Goal: Information Seeking & Learning: Learn about a topic

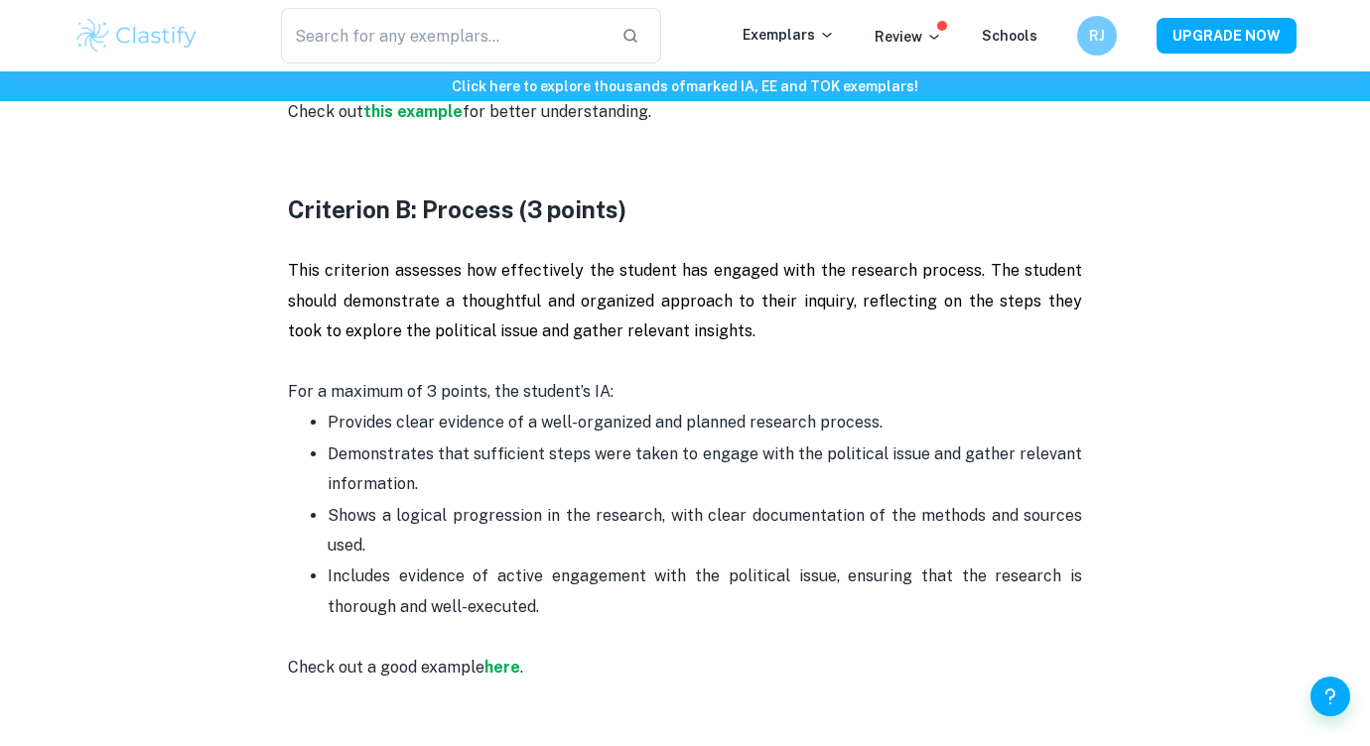
scroll to position [1628, 0]
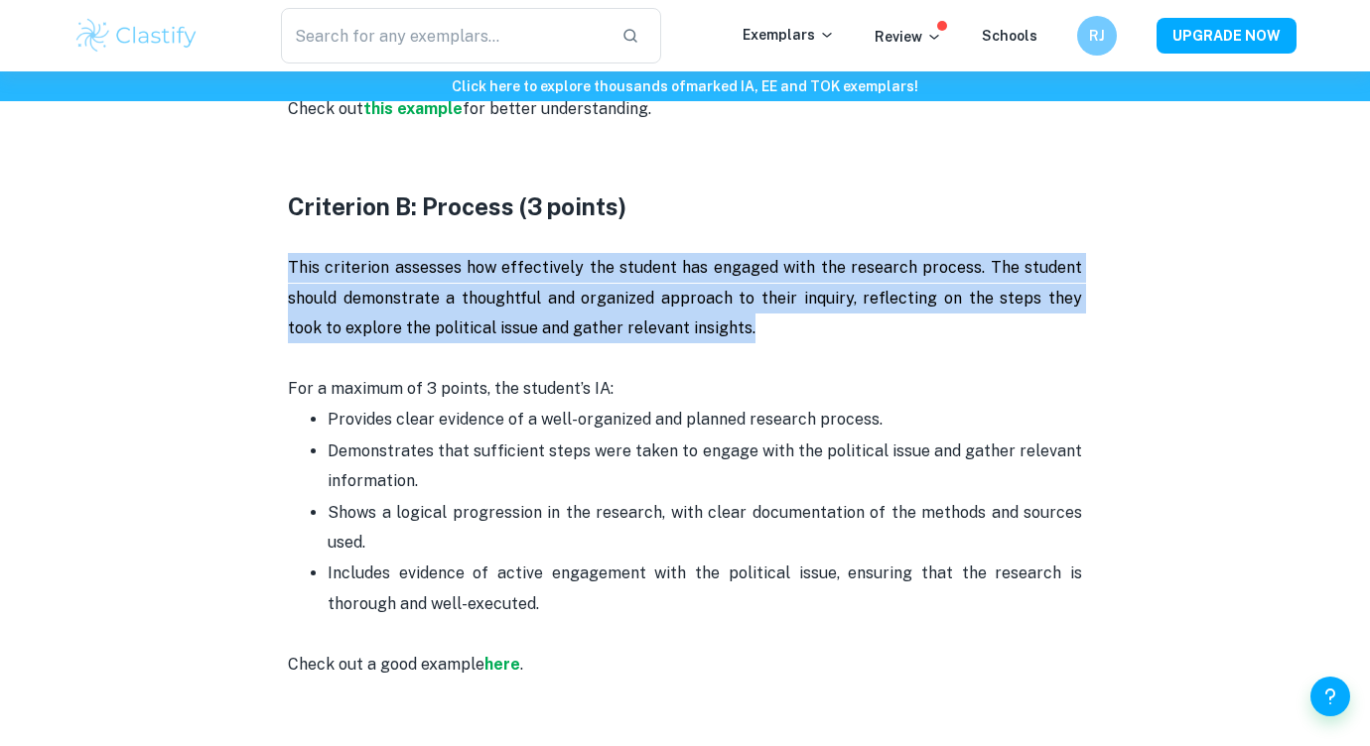
drag, startPoint x: 545, startPoint y: 319, endPoint x: 222, endPoint y: 273, distance: 325.8
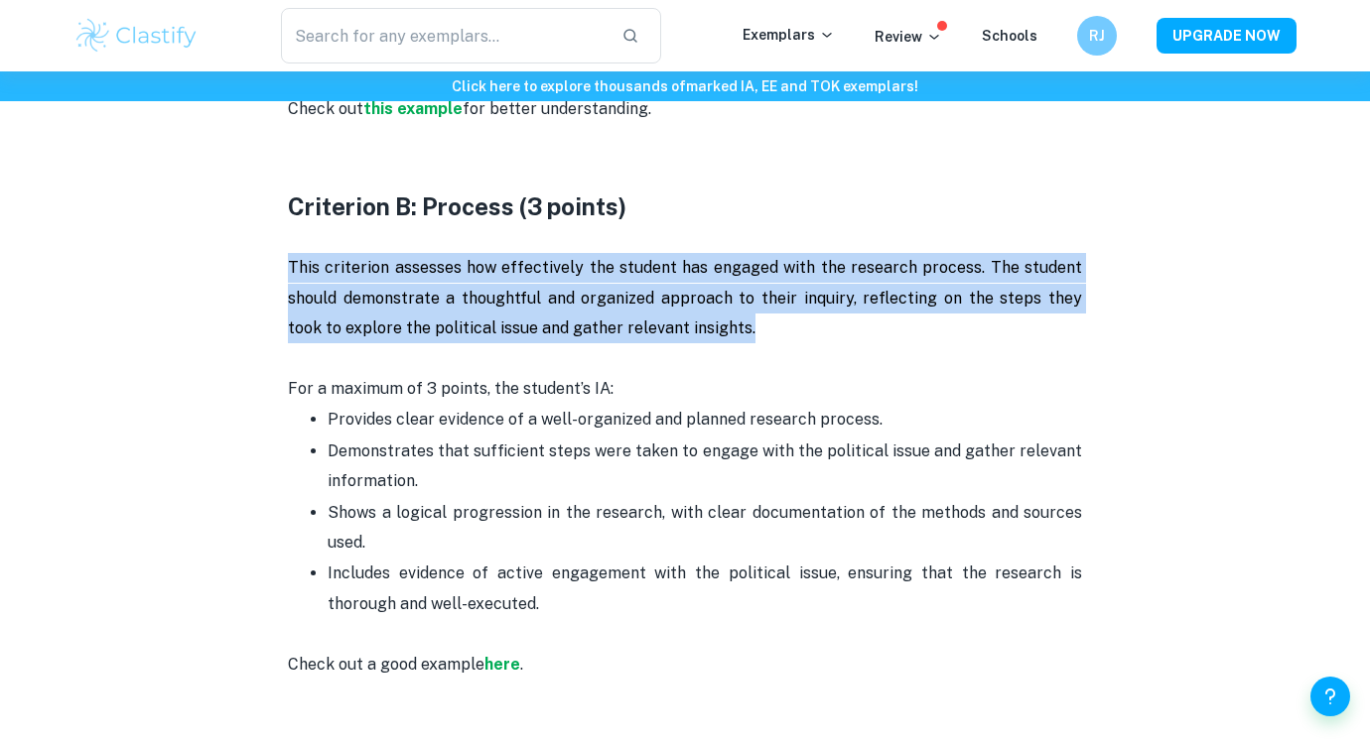
drag, startPoint x: 244, startPoint y: 261, endPoint x: 754, endPoint y: 315, distance: 513.0
click at [754, 315] on p "This criterion assesses how effectively the student has engaged with the resear…" at bounding box center [685, 298] width 794 height 90
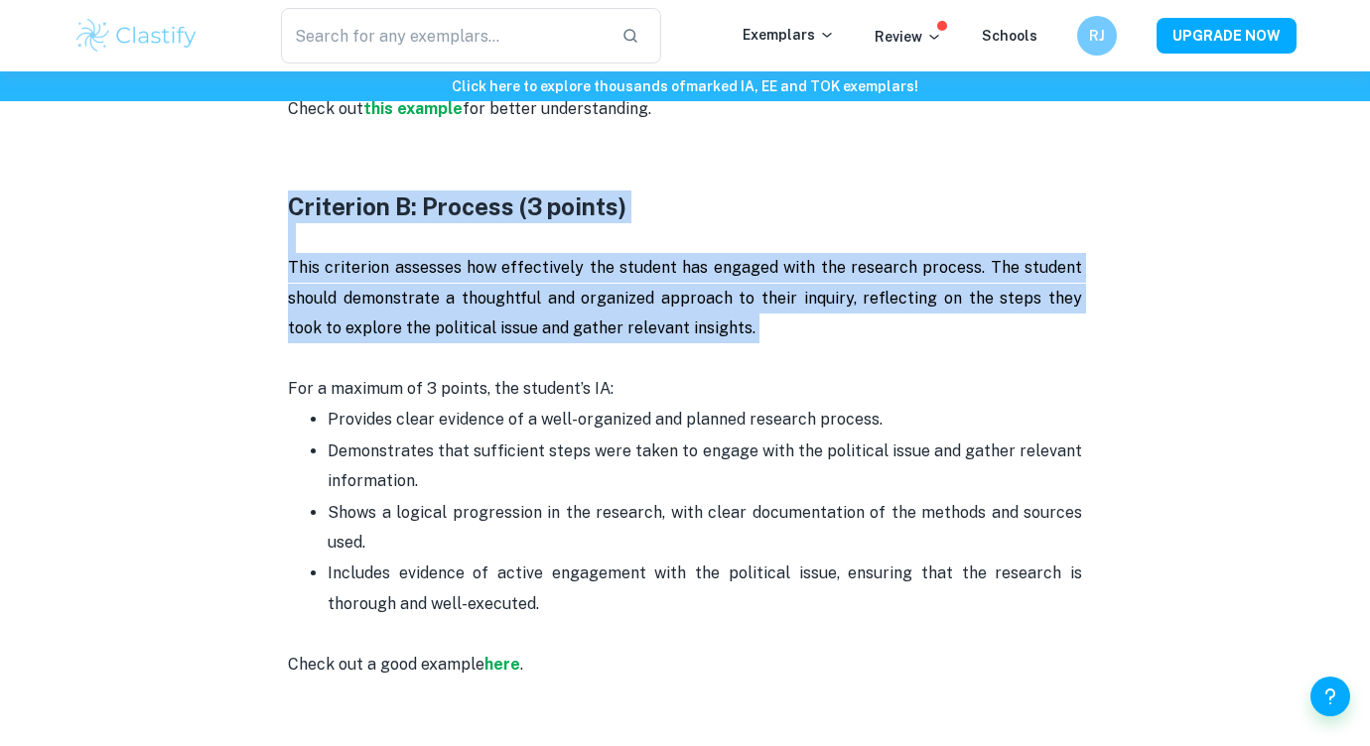
drag, startPoint x: 754, startPoint y: 315, endPoint x: 281, endPoint y: 202, distance: 486.6
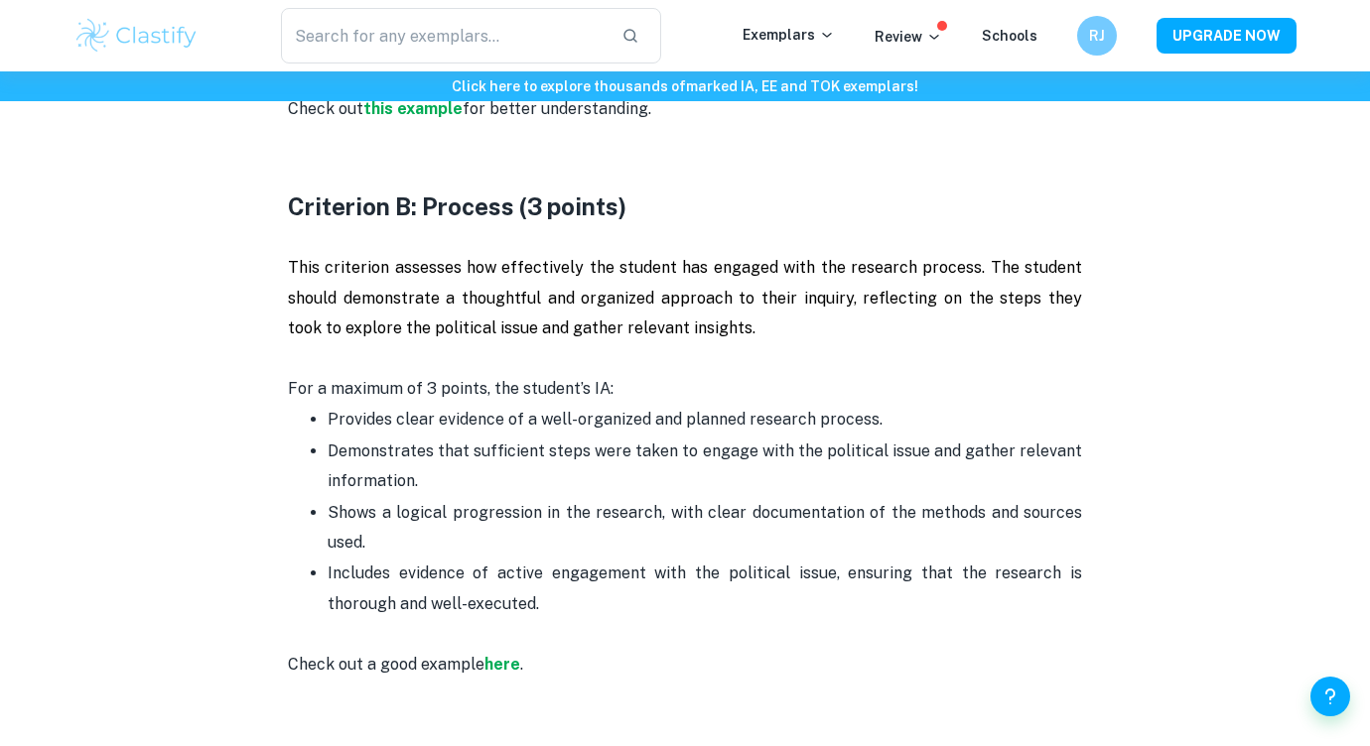
click at [312, 241] on p at bounding box center [685, 238] width 794 height 30
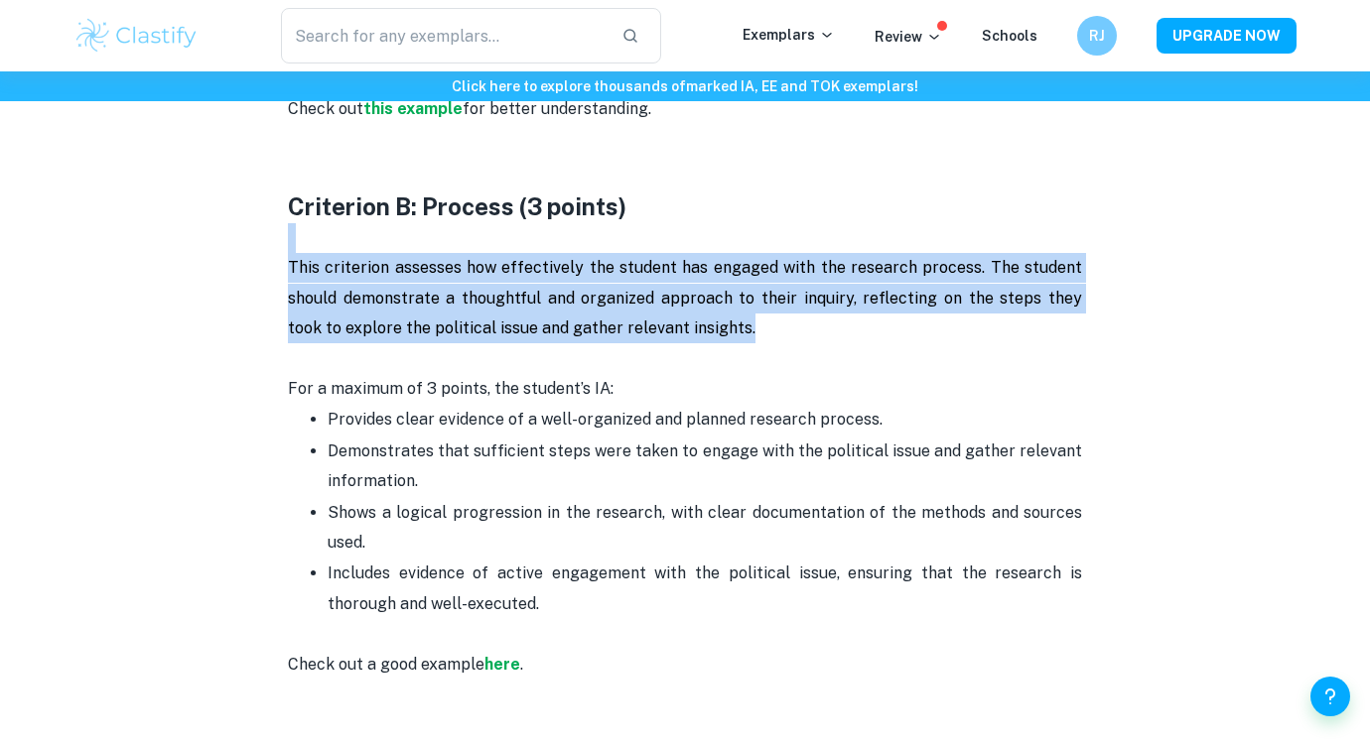
drag, startPoint x: 281, startPoint y: 250, endPoint x: 751, endPoint y: 336, distance: 478.3
click at [751, 336] on p "This criterion assesses how effectively the student has engaged with the resear…" at bounding box center [685, 298] width 794 height 90
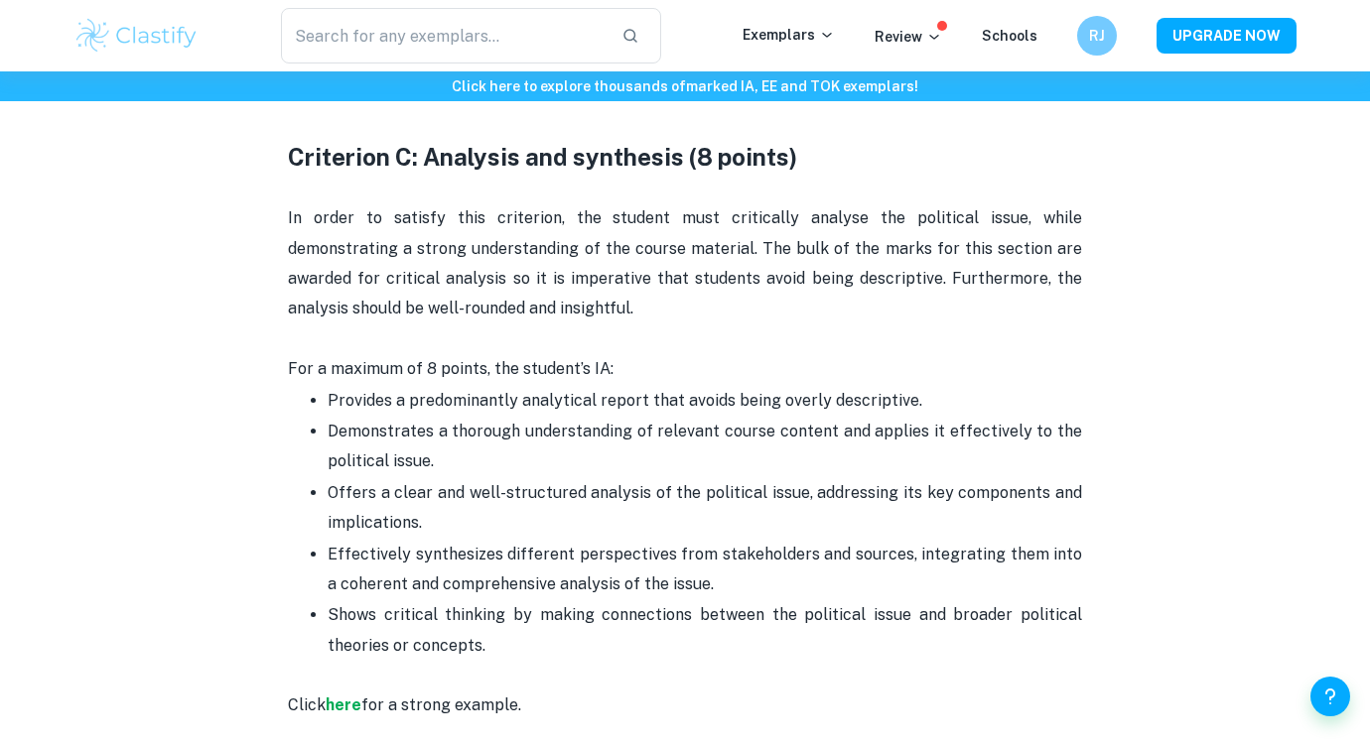
scroll to position [2216, 0]
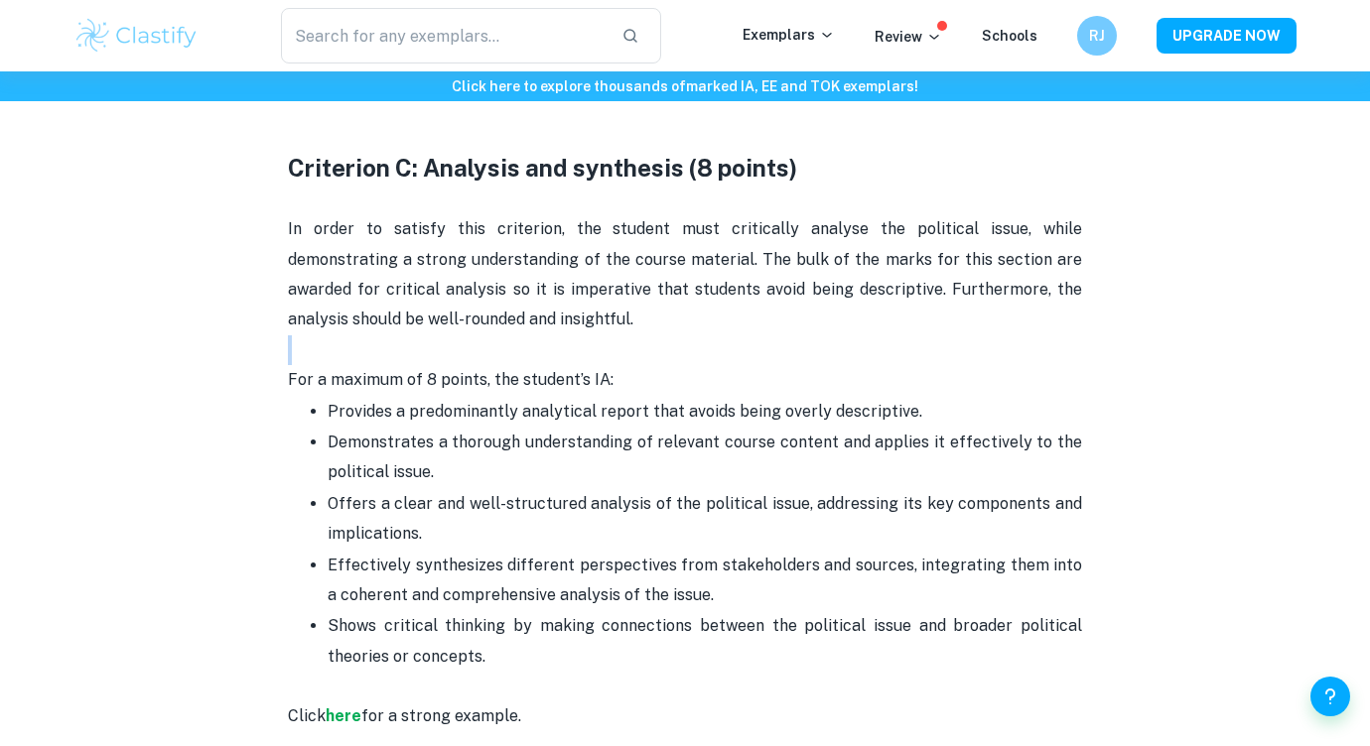
drag, startPoint x: 553, startPoint y: 308, endPoint x: 406, endPoint y: 349, distance: 152.7
click at [406, 349] on div "Are you in the process of writing your Global Politics Internal Assessment? Cla…" at bounding box center [685, 606] width 794 height 3902
click at [406, 349] on p at bounding box center [685, 350] width 794 height 30
drag, startPoint x: 326, startPoint y: 412, endPoint x: 941, endPoint y: 419, distance: 615.4
click at [941, 419] on ul "Provides a predominantly analytical report that avoids being overly descriptive…" at bounding box center [685, 534] width 794 height 277
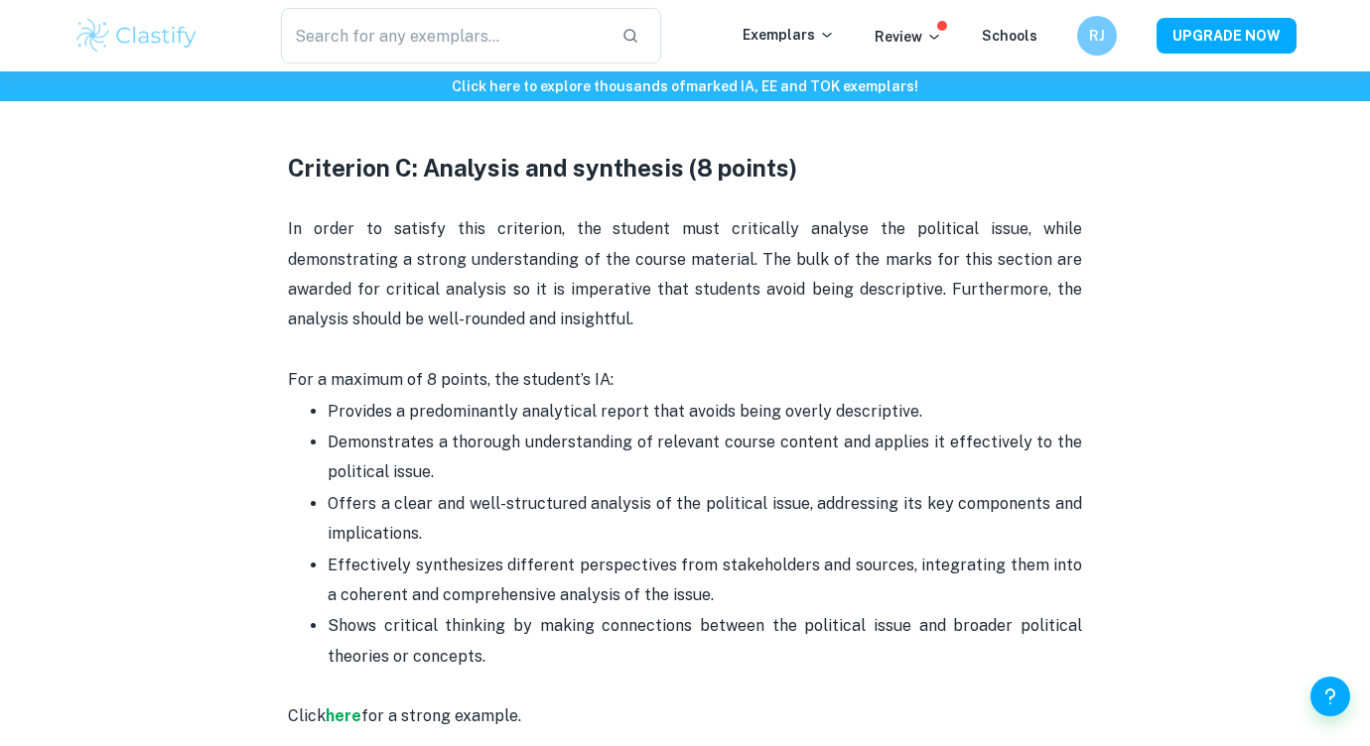
click at [941, 419] on p "Provides a predominantly analytical report that avoids being overly descriptive." at bounding box center [705, 412] width 754 height 30
drag, startPoint x: 639, startPoint y: 466, endPoint x: 327, endPoint y: 444, distance: 313.4
click at [327, 444] on ul "Provides a predominantly analytical report that avoids being overly descriptive…" at bounding box center [685, 534] width 794 height 277
drag, startPoint x: 447, startPoint y: 533, endPoint x: 338, endPoint y: 506, distance: 111.5
click at [338, 506] on p "Offers a clear and well-structured analysis of the political issue, addressing …" at bounding box center [705, 519] width 754 height 61
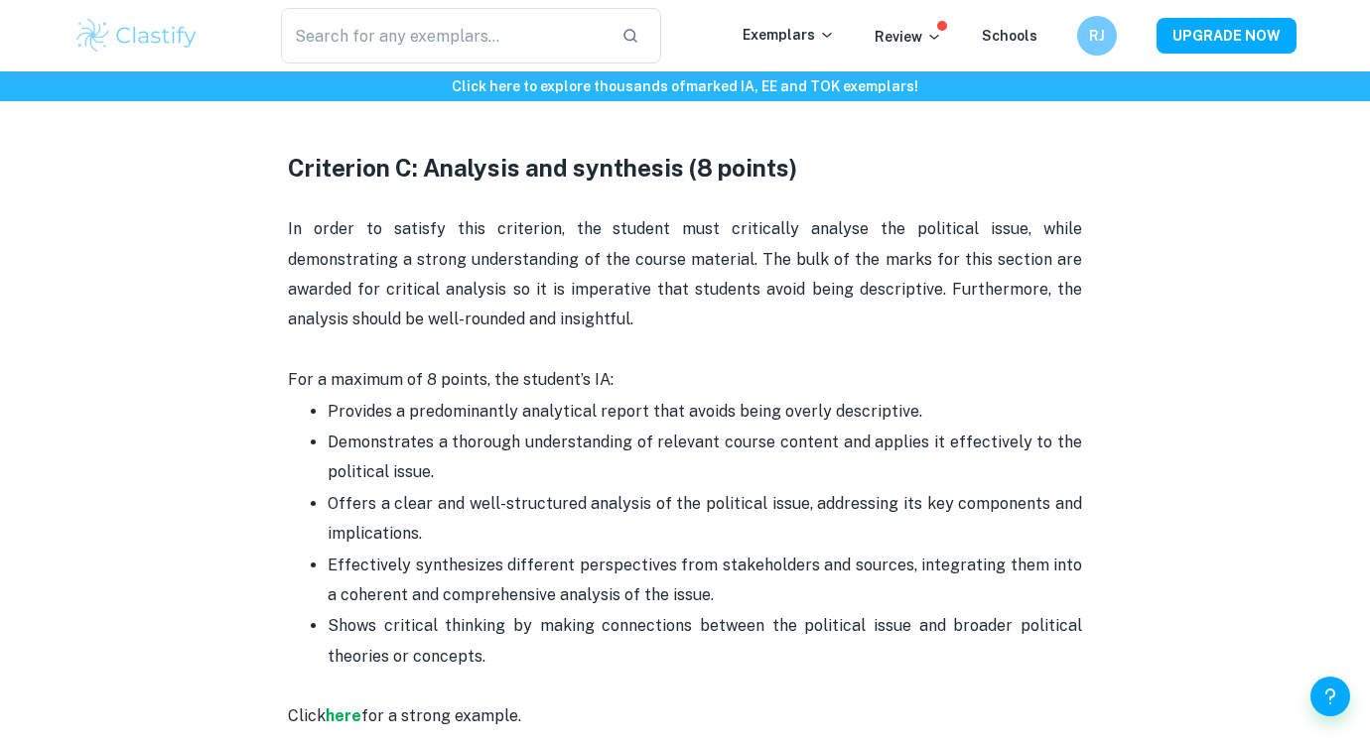
click at [321, 502] on ul "Provides a predominantly analytical report that avoids being overly descriptive…" at bounding box center [685, 534] width 794 height 277
drag, startPoint x: 711, startPoint y: 593, endPoint x: 317, endPoint y: 554, distance: 395.9
click at [328, 554] on li "Effectively synthesizes different perspectives from stakeholders and sources, i…" at bounding box center [705, 581] width 754 height 62
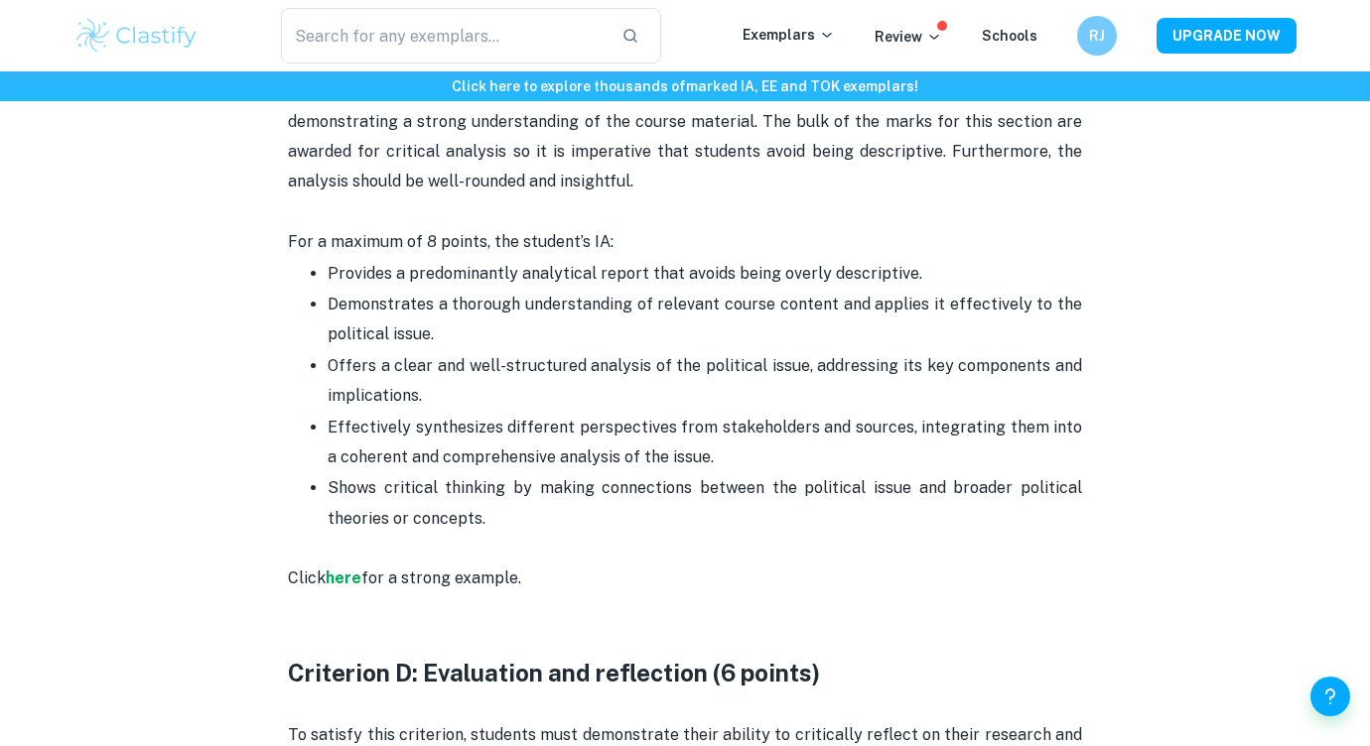
scroll to position [2403, 0]
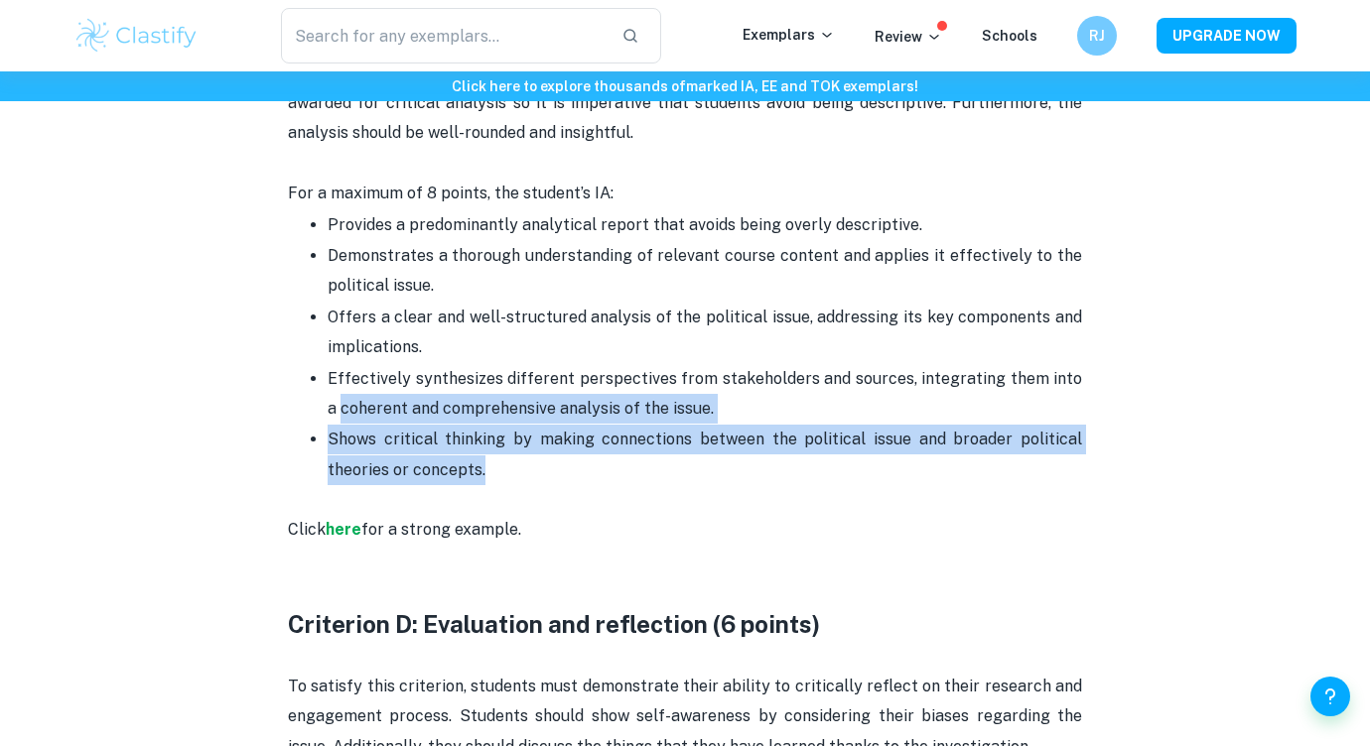
drag, startPoint x: 497, startPoint y: 465, endPoint x: 290, endPoint y: 413, distance: 213.8
click at [290, 413] on ul "Provides a predominantly analytical report that avoids being overly descriptive…" at bounding box center [685, 347] width 794 height 277
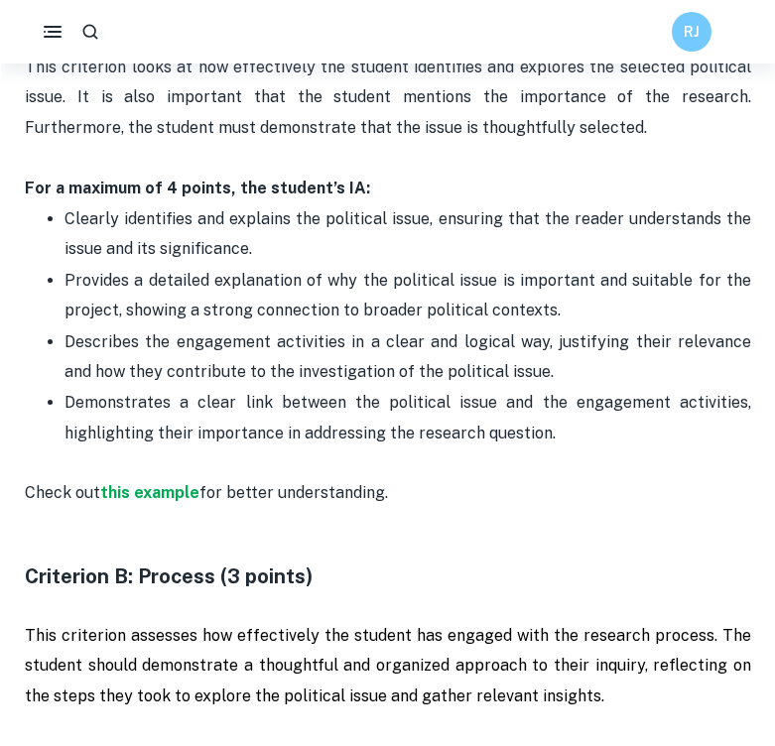
scroll to position [1153, 0]
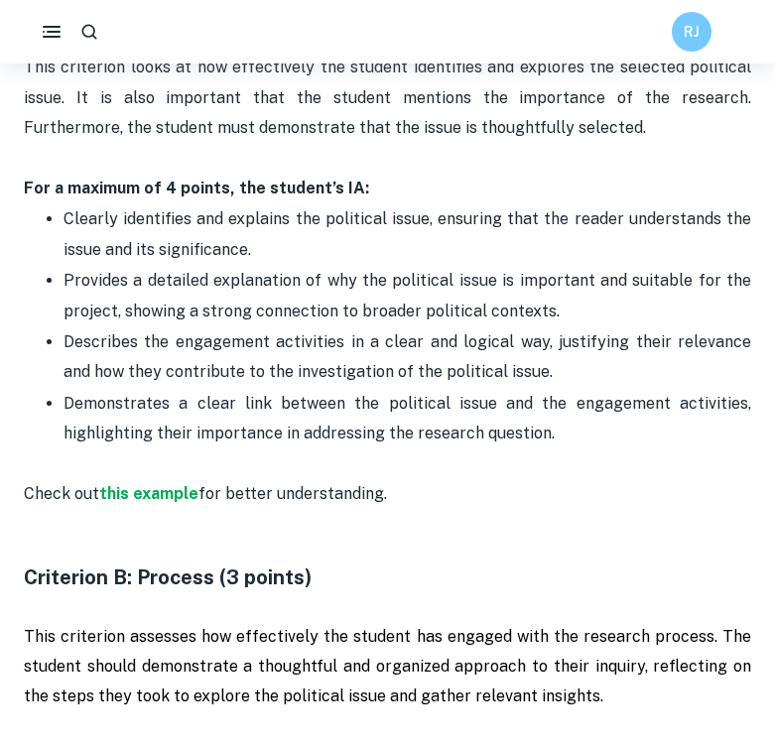
click at [650, 95] on p "This criterion looks at how effectively the student identifies and explores the…" at bounding box center [388, 98] width 728 height 90
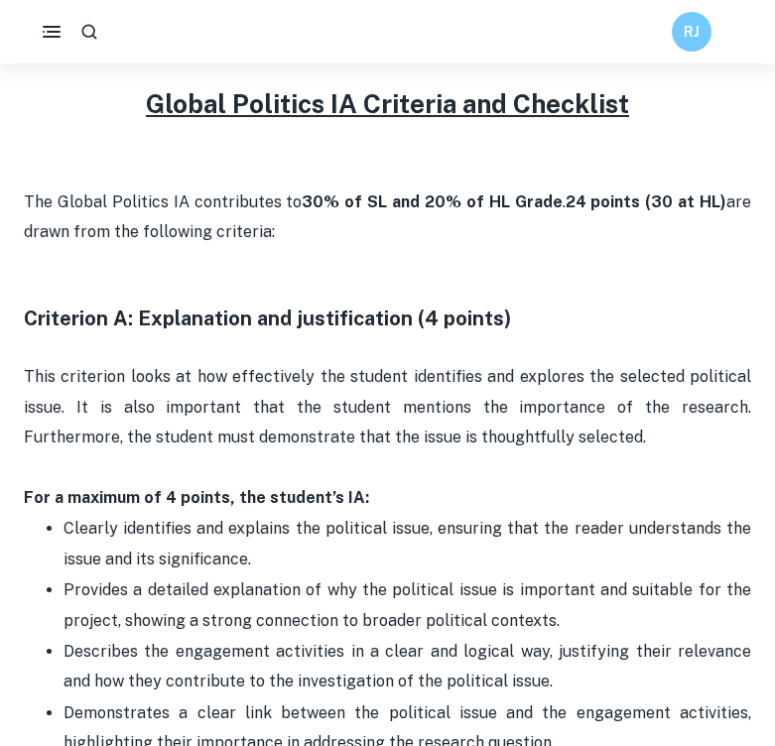
scroll to position [1008, 0]
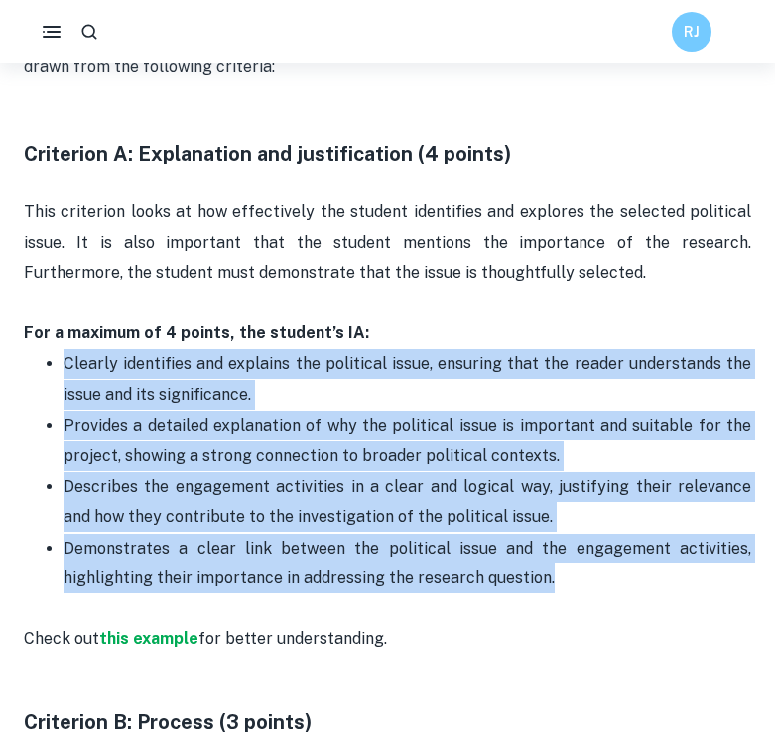
drag, startPoint x: 612, startPoint y: 580, endPoint x: 66, endPoint y: 361, distance: 588.9
click at [66, 361] on ul "Clearly identifies and explains the political issue, ensuring that the reader u…" at bounding box center [388, 470] width 728 height 245
click at [65, 358] on p "Clearly identifies and explains the political issue, ensuring that the reader u…" at bounding box center [408, 379] width 688 height 61
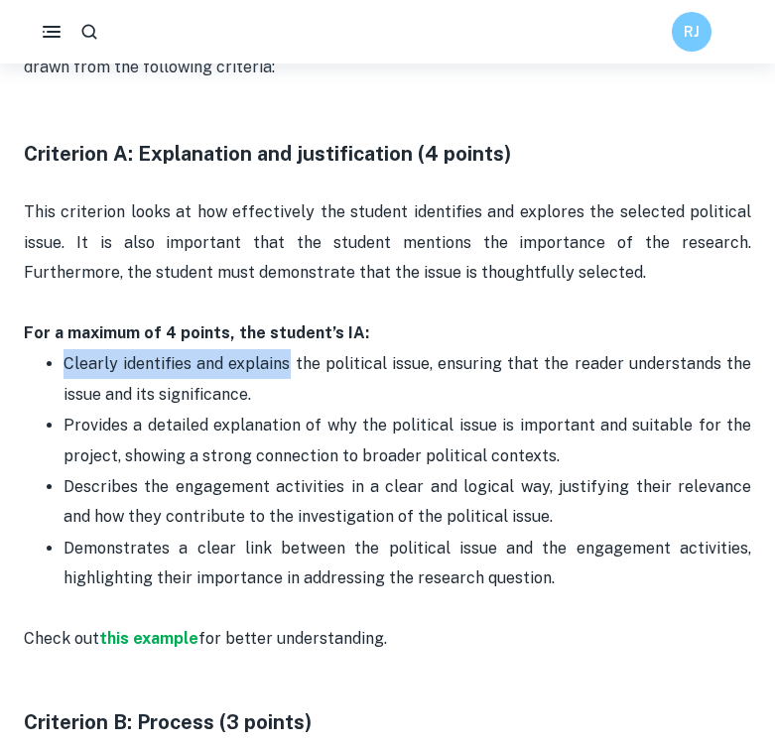
drag, startPoint x: 65, startPoint y: 359, endPoint x: 262, endPoint y: 377, distance: 198.3
click at [262, 377] on p "Clearly identifies and explains the political issue, ensuring that the reader u…" at bounding box center [408, 379] width 688 height 61
click at [261, 375] on p "Clearly identifies and explains the political issue, ensuring that the reader u…" at bounding box center [408, 379] width 688 height 61
drag, startPoint x: 600, startPoint y: 462, endPoint x: 71, endPoint y: 411, distance: 530.5
click at [71, 411] on p "Provides a detailed explanation of why the political issue is important and sui…" at bounding box center [408, 441] width 688 height 61
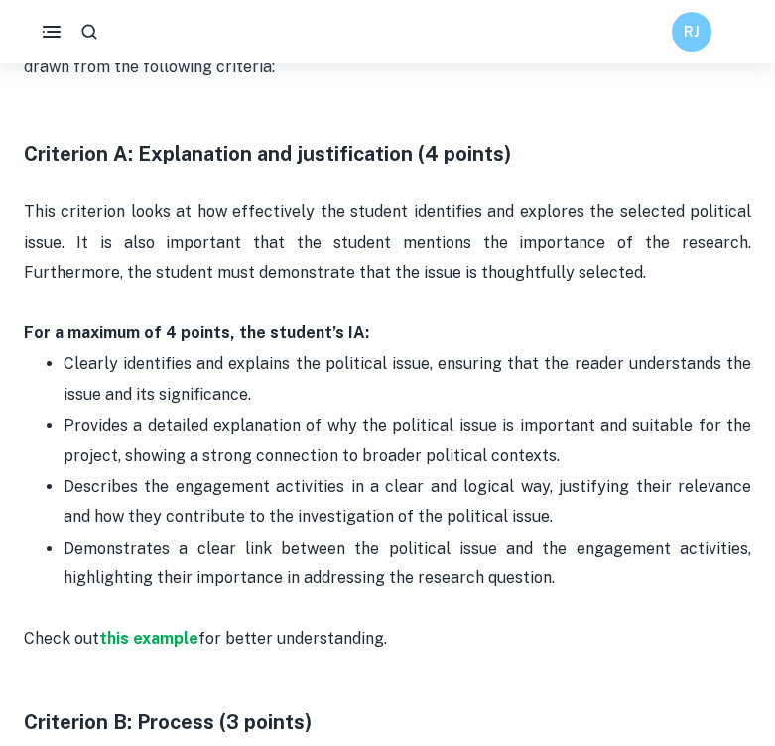
click at [67, 412] on p "Provides a detailed explanation of why the political issue is important and sui…" at bounding box center [408, 441] width 688 height 61
drag, startPoint x: 57, startPoint y: 412, endPoint x: 600, endPoint y: 450, distance: 545.2
click at [601, 452] on ul "Clearly identifies and explains the political issue, ensuring that the reader u…" at bounding box center [388, 470] width 728 height 245
click at [600, 450] on p "Provides a detailed explanation of why the political issue is important and sui…" at bounding box center [408, 441] width 688 height 61
drag, startPoint x: 354, startPoint y: 518, endPoint x: 47, endPoint y: 498, distance: 308.3
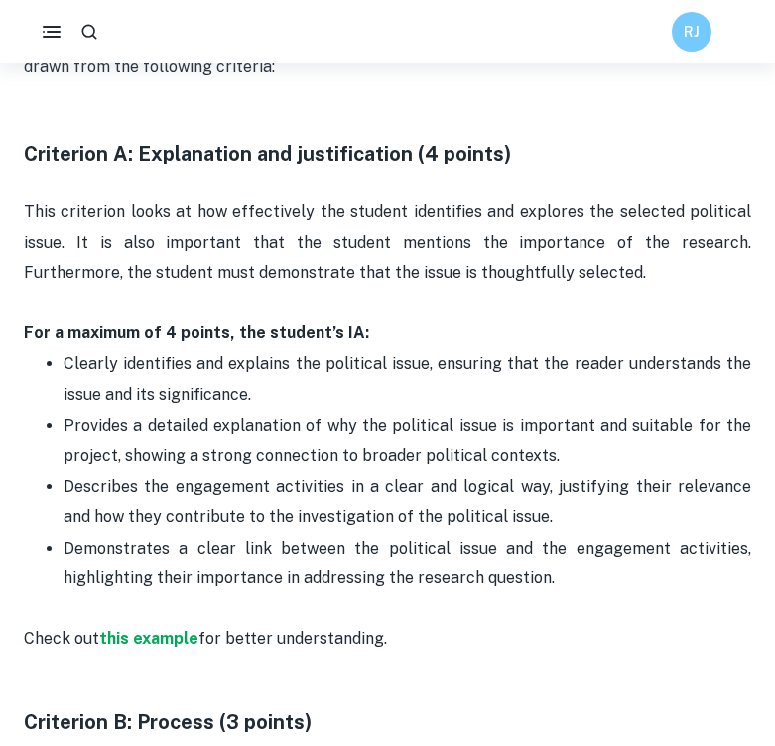
click at [47, 498] on ul "Clearly identifies and explains the political issue, ensuring that the reader u…" at bounding box center [388, 470] width 728 height 245
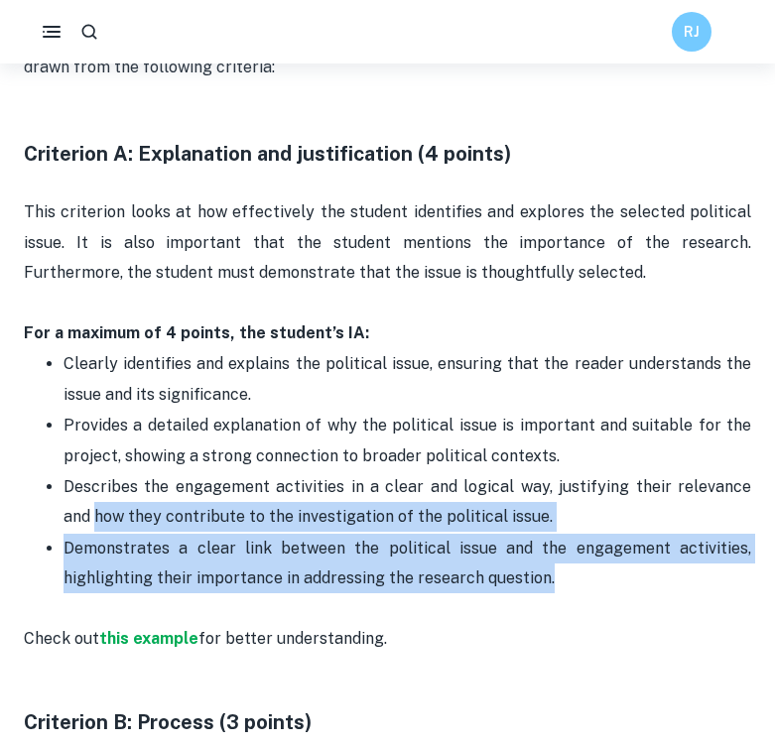
drag, startPoint x: 550, startPoint y: 580, endPoint x: 15, endPoint y: 527, distance: 537.6
click at [38, 536] on ul "Clearly identifies and explains the political issue, ensuring that the reader u…" at bounding box center [388, 470] width 728 height 245
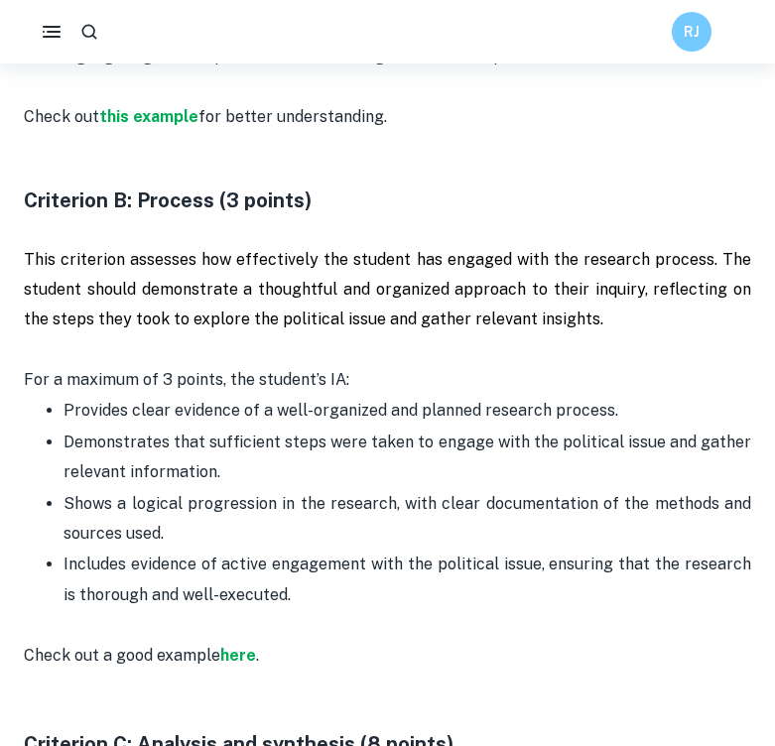
scroll to position [1568, 0]
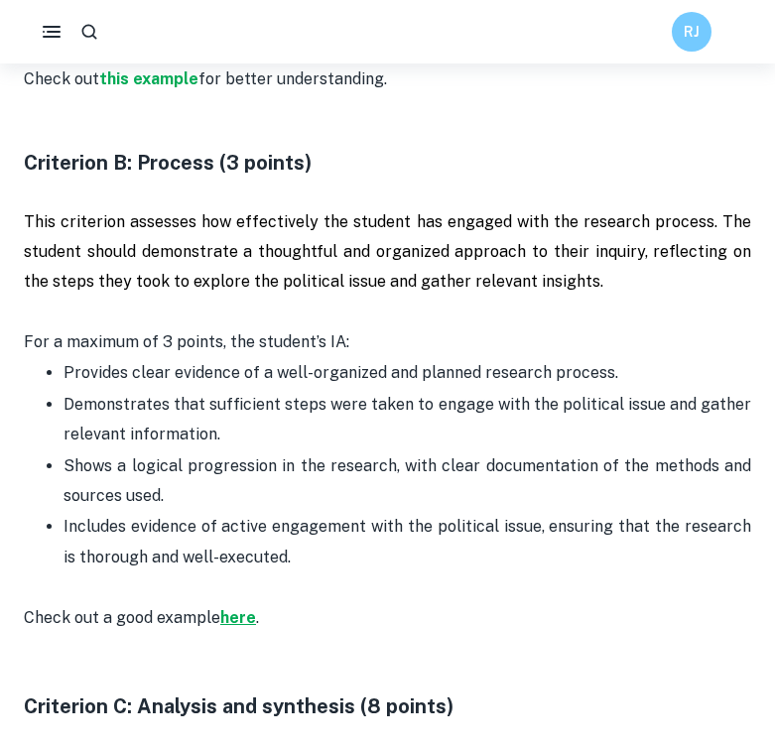
click at [233, 620] on strong "here" at bounding box center [238, 617] width 36 height 19
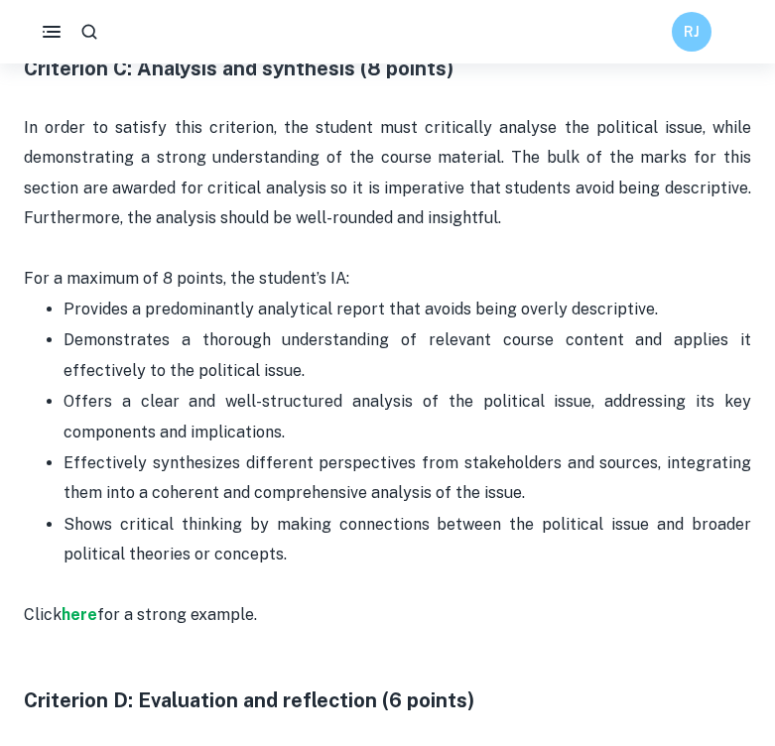
scroll to position [2419, 0]
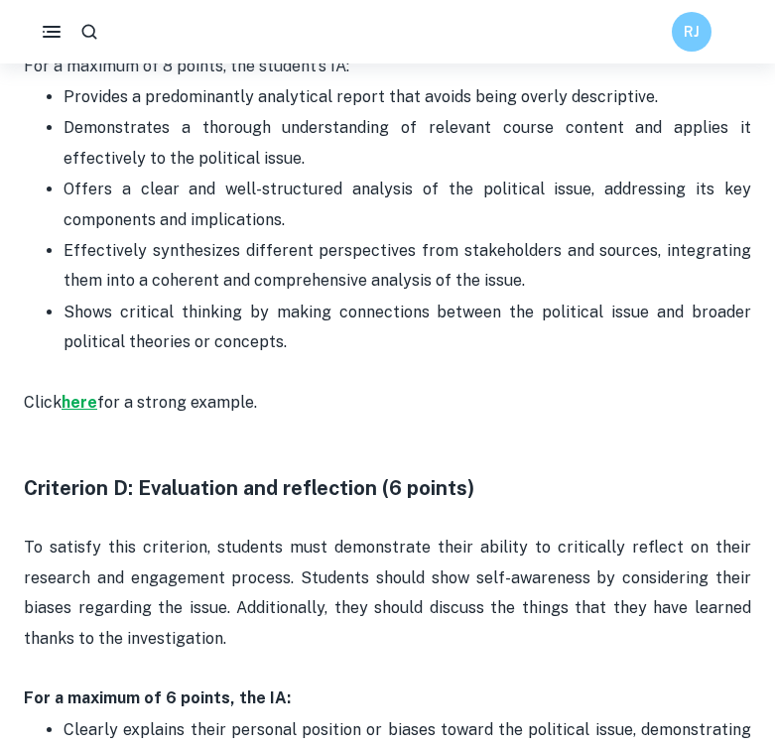
click at [91, 406] on strong "here" at bounding box center [80, 402] width 36 height 19
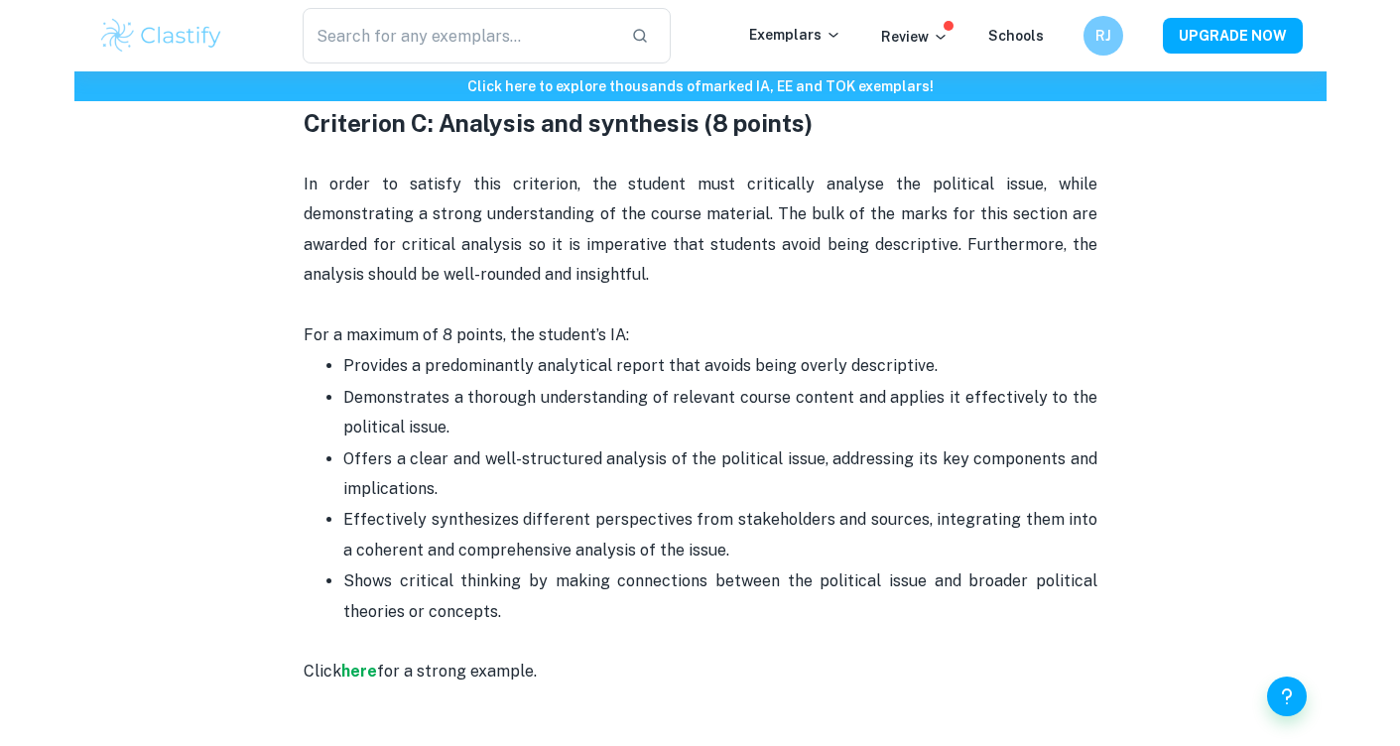
scroll to position [2246, 0]
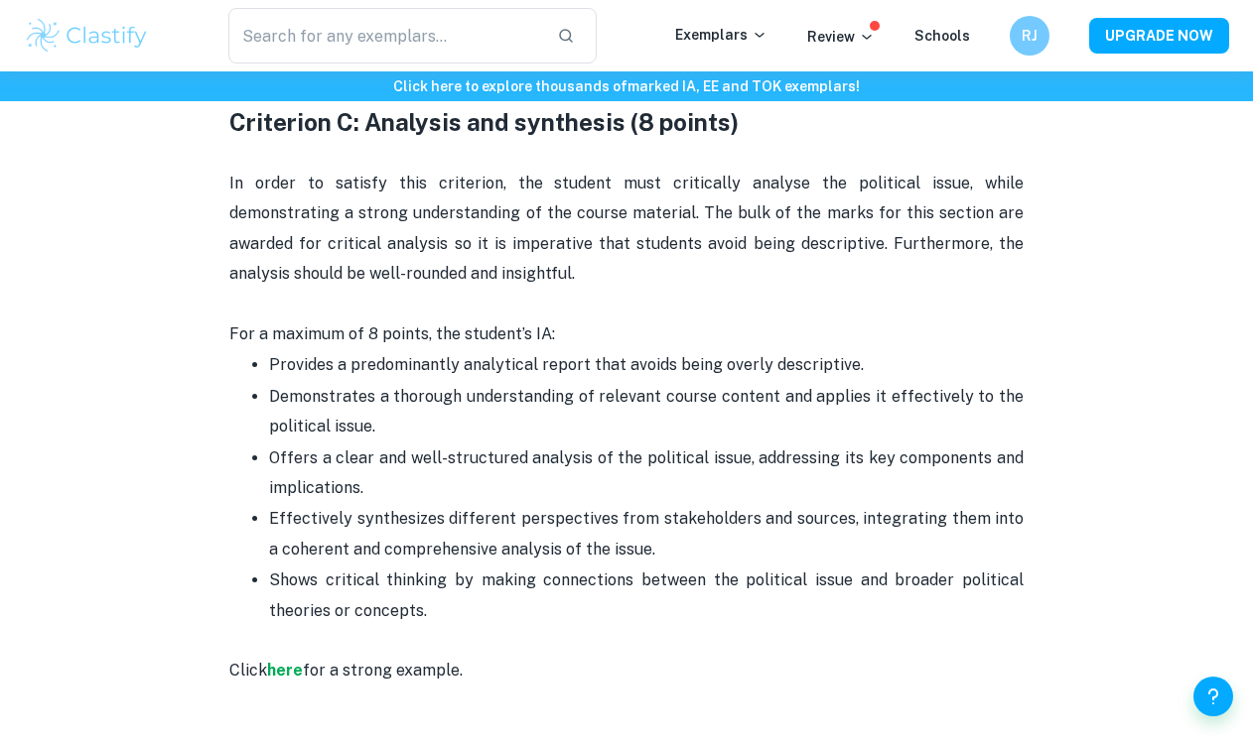
drag, startPoint x: 266, startPoint y: 360, endPoint x: 948, endPoint y: 349, distance: 682.0
click at [928, 353] on ul "Provides a predominantly analytical report that avoids being overly descriptive…" at bounding box center [626, 487] width 794 height 277
drag, startPoint x: 397, startPoint y: 419, endPoint x: 293, endPoint y: 395, distance: 106.9
click at [293, 395] on p "Demonstrates a thorough understanding of relevant course content and applies it…" at bounding box center [646, 412] width 754 height 61
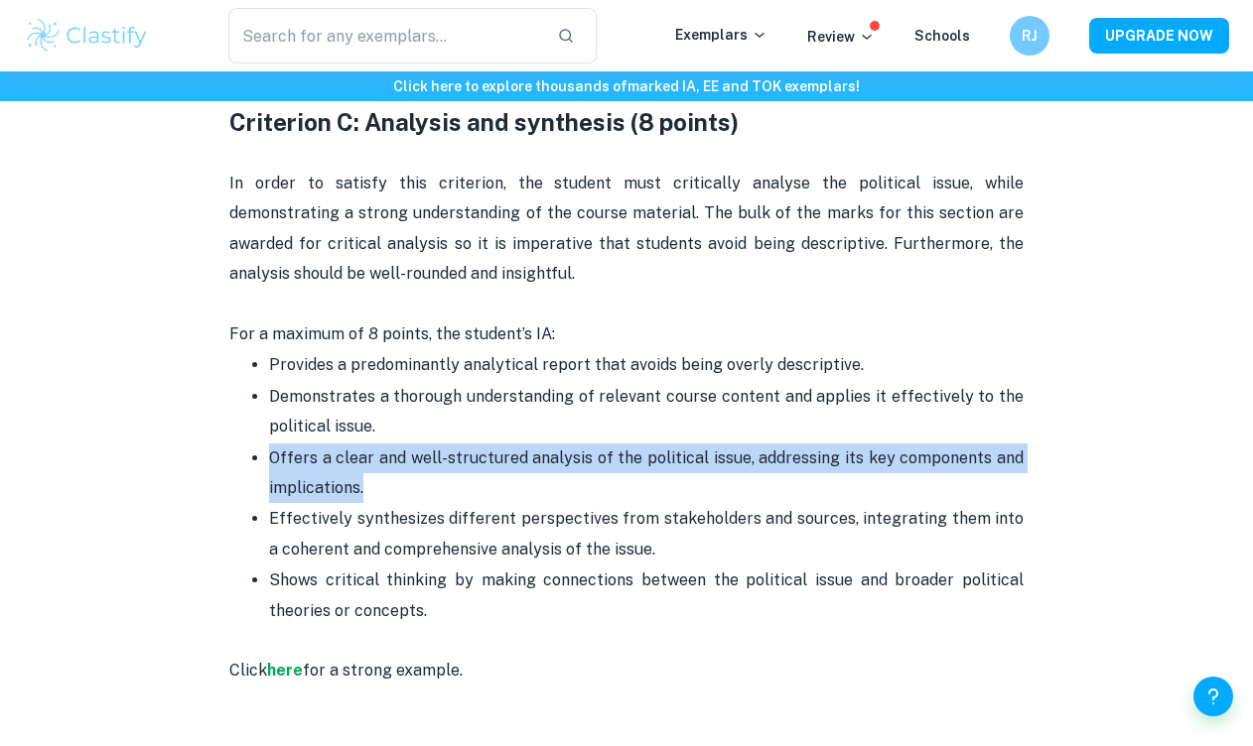
drag, startPoint x: 360, startPoint y: 473, endPoint x: 236, endPoint y: 454, distance: 125.6
click at [236, 454] on ul "Provides a predominantly analytical report that avoids being overly descriptive…" at bounding box center [626, 487] width 794 height 277
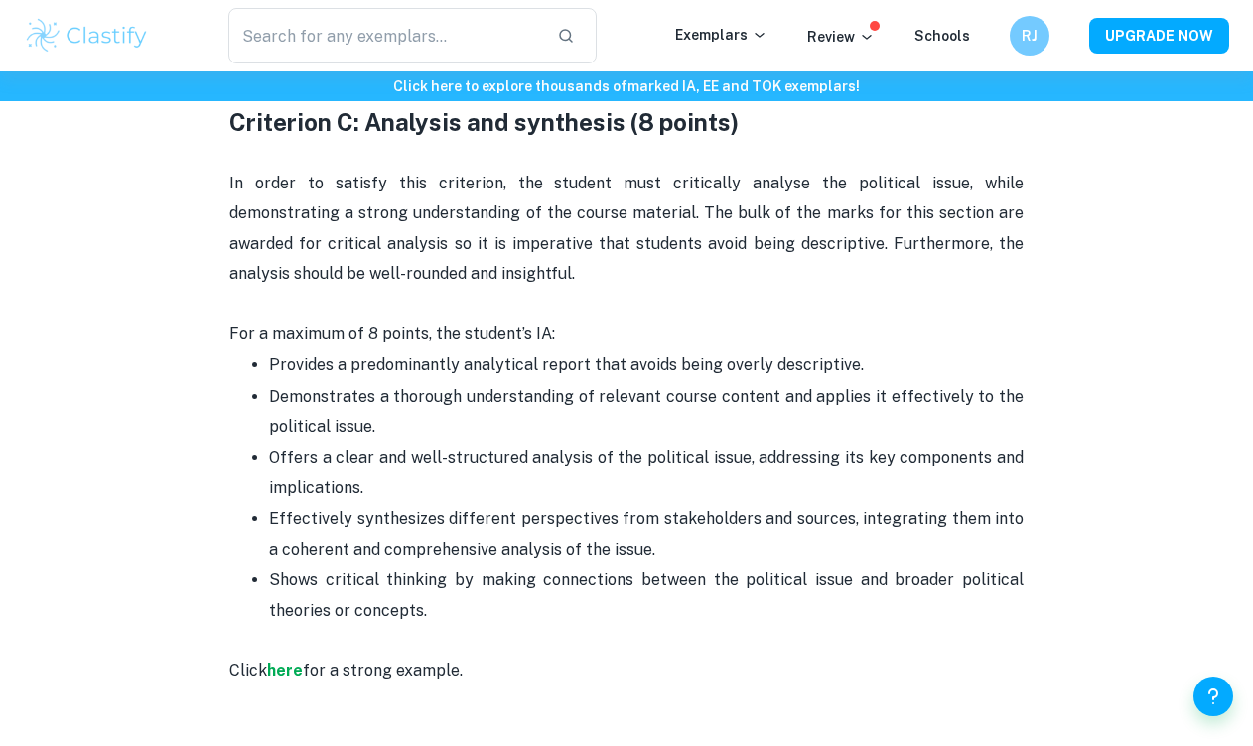
click at [231, 450] on ul "Provides a predominantly analytical report that avoids being overly descriptive…" at bounding box center [626, 487] width 794 height 277
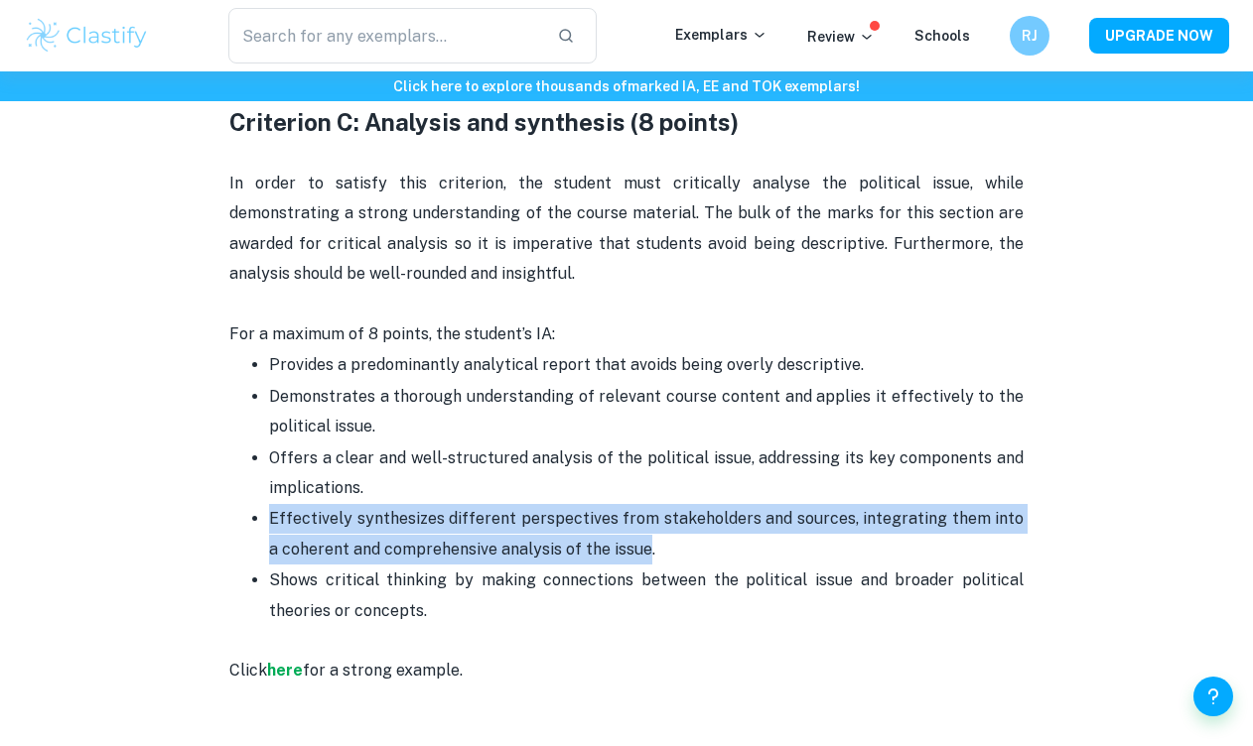
drag, startPoint x: 632, startPoint y: 539, endPoint x: 216, endPoint y: 517, distance: 416.5
click at [216, 519] on div "Global Politics IA Criteria and Checklist [2026 updated] By [PERSON_NAME] • [DA…" at bounding box center [626, 319] width 1205 height 4825
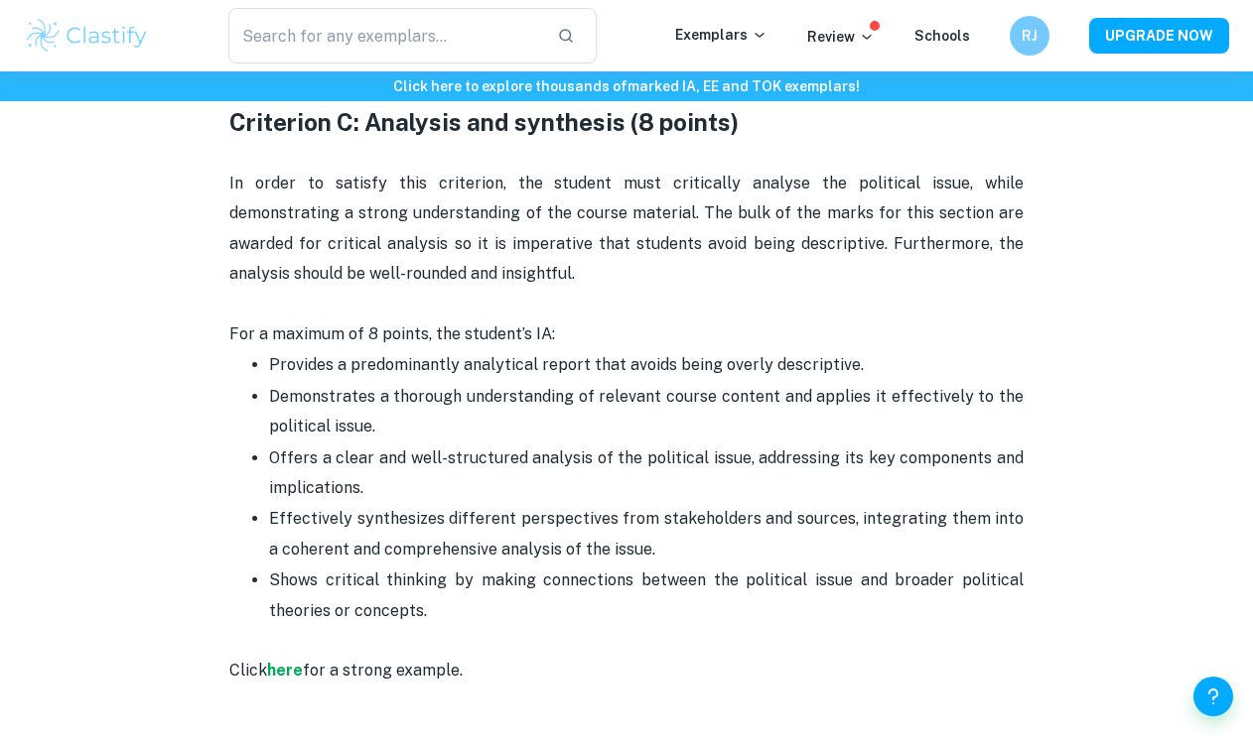
click at [216, 517] on div "Global Politics IA Criteria and Checklist [2026 updated] By [PERSON_NAME] • [DA…" at bounding box center [626, 319] width 1205 height 4825
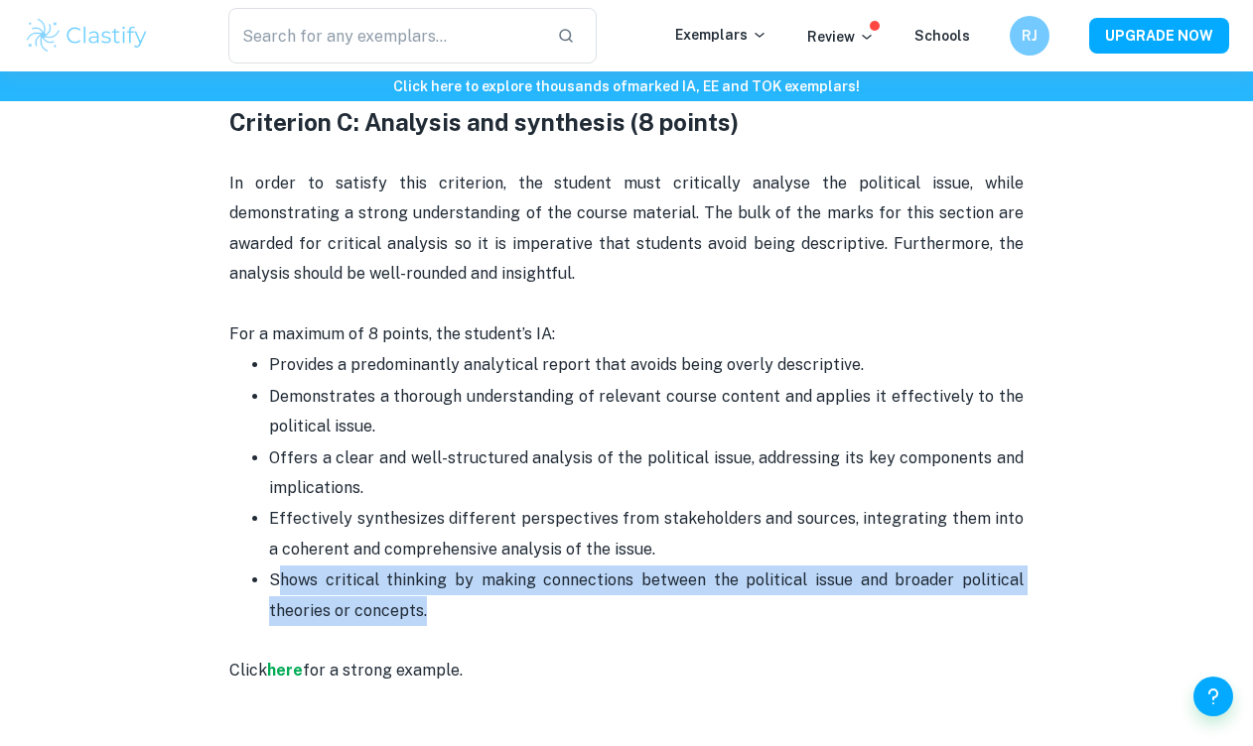
drag, startPoint x: 425, startPoint y: 600, endPoint x: 276, endPoint y: 575, distance: 151.1
click at [275, 575] on p "Shows critical thinking by making connections between the political issue and b…" at bounding box center [646, 596] width 754 height 61
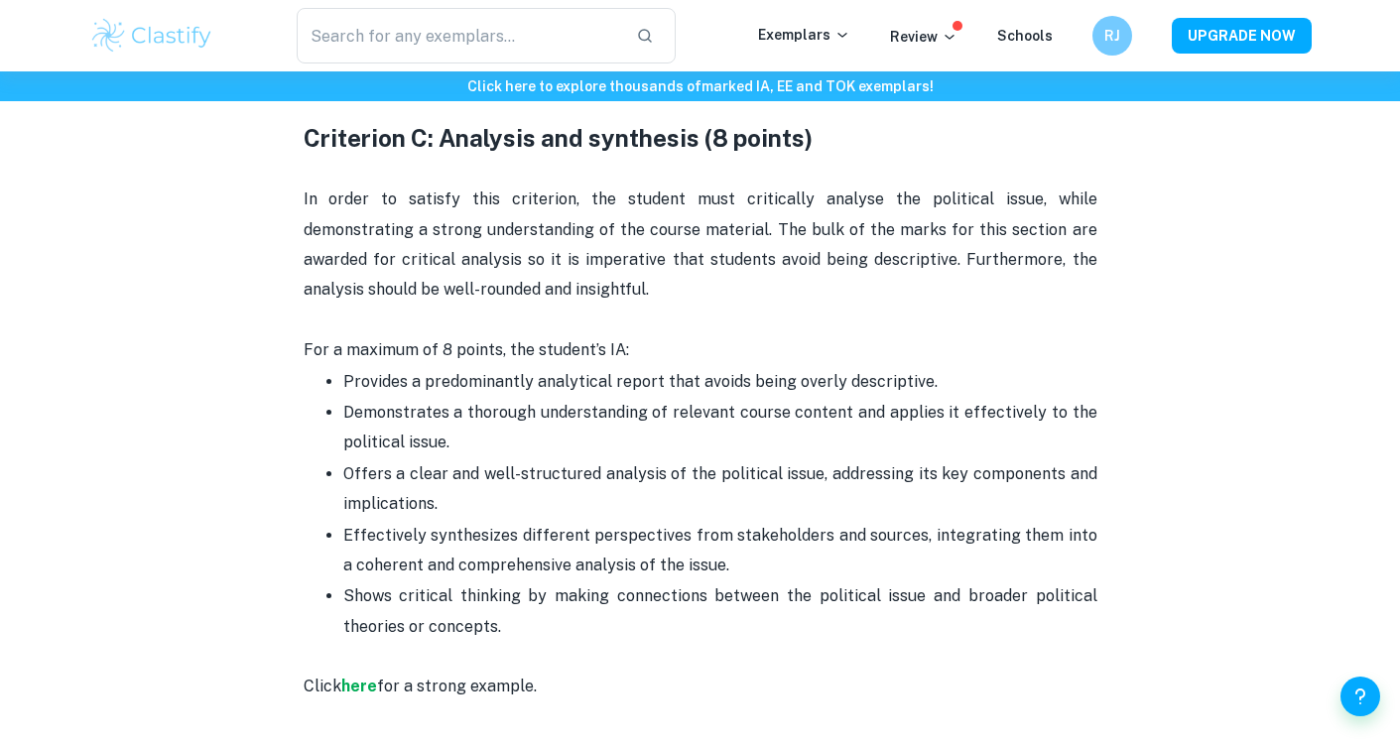
click at [449, 367] on p "Provides a predominantly analytical report that avoids being overly descriptive." at bounding box center [720, 382] width 754 height 30
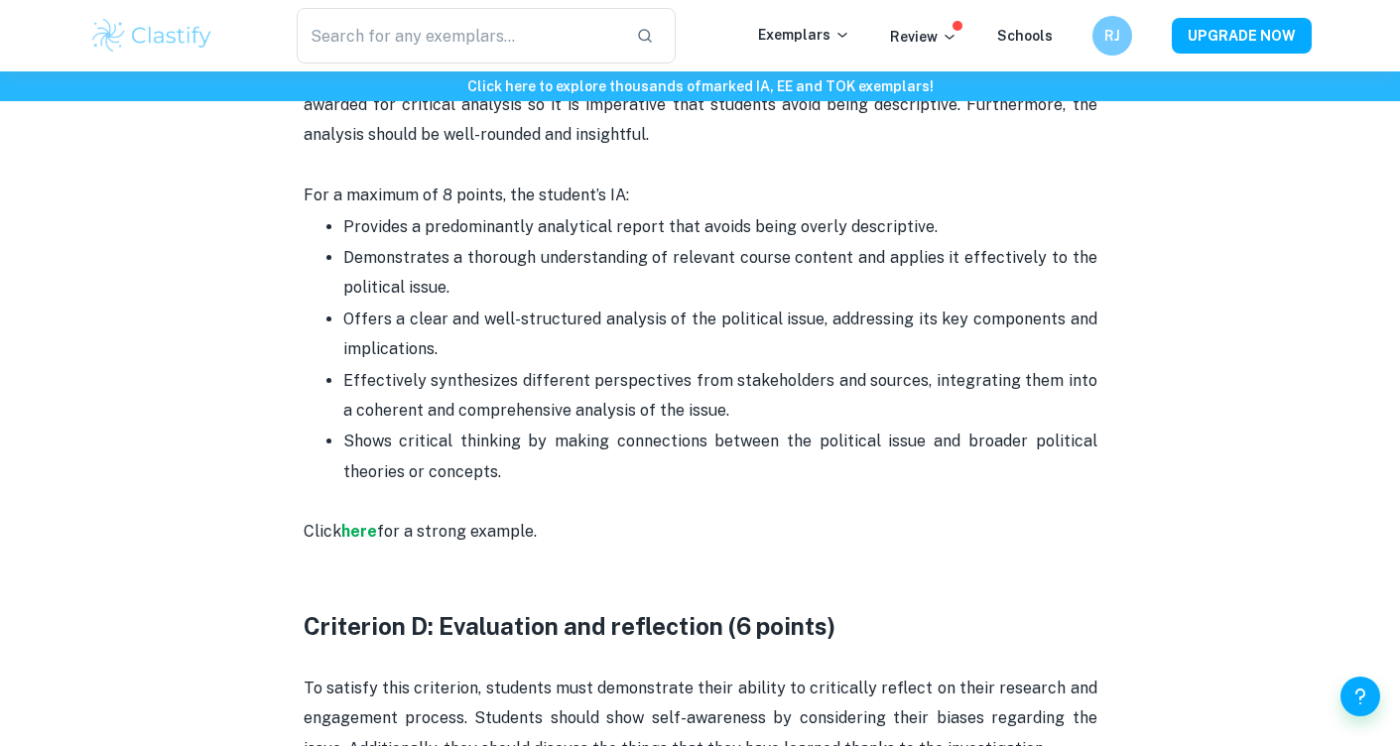
scroll to position [2408, 0]
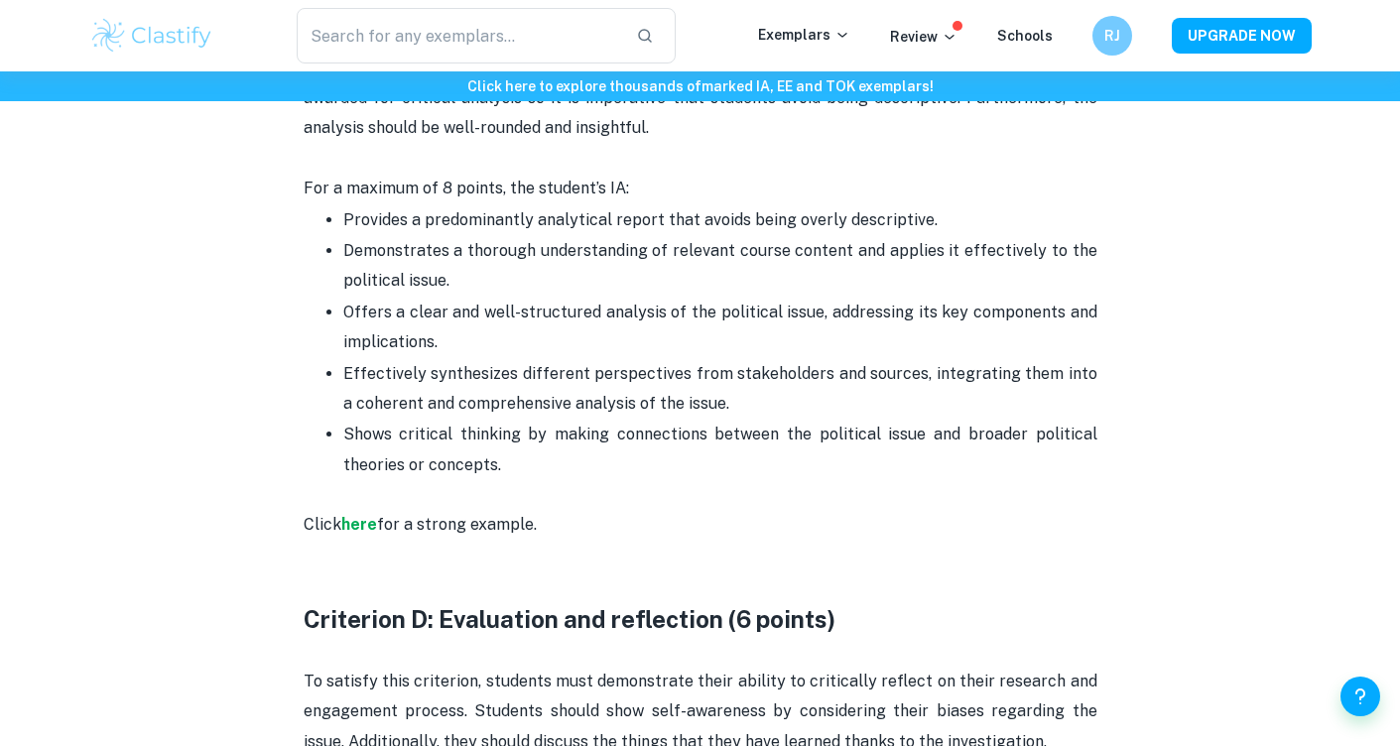
click at [69, 42] on div "​ Exemplars Review Schools RJ UPGRADE NOW" at bounding box center [701, 36] width 1270 height 56
click at [46, 272] on div "Click here to explore thousands of marked IA, EE and TOK exemplars ! Home Blog …" at bounding box center [700, 399] width 1400 height 5470
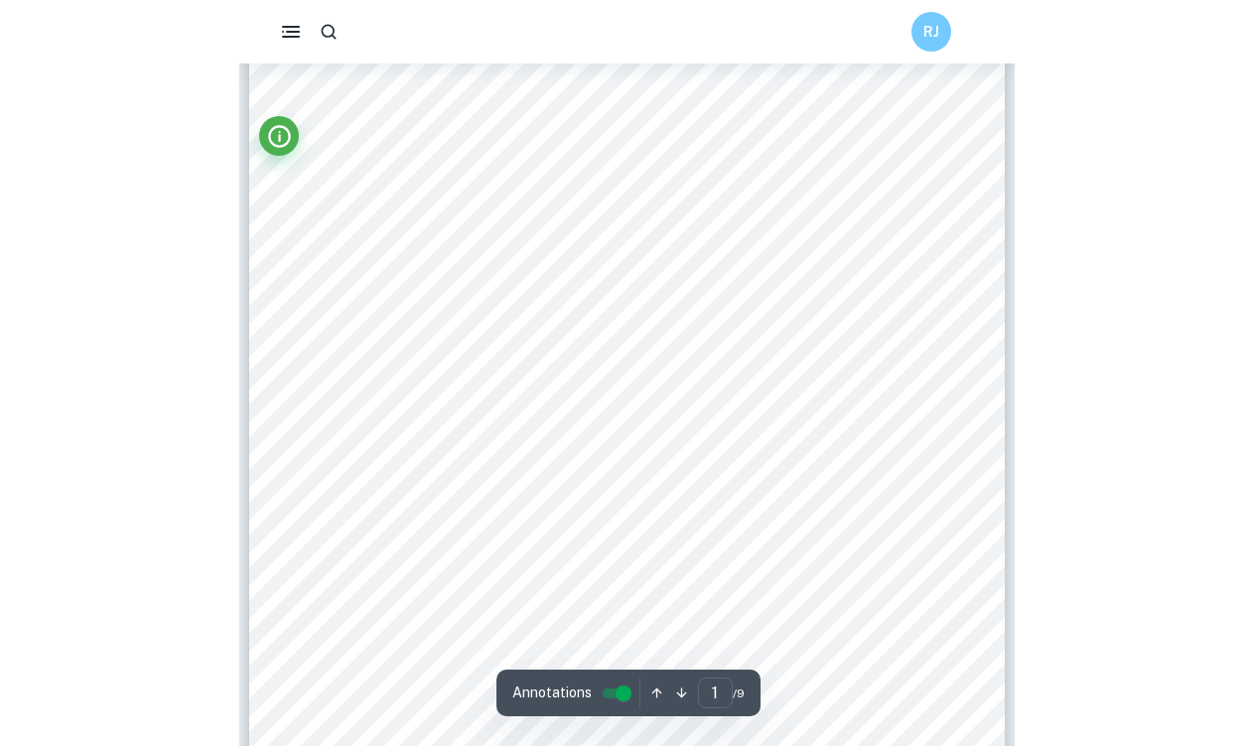
scroll to position [110, 0]
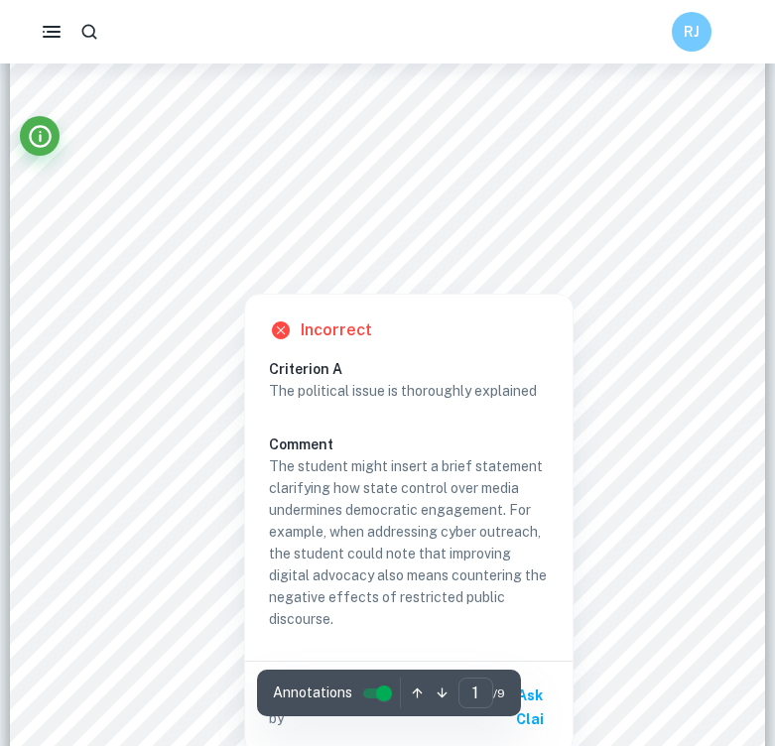
scroll to position [323, 0]
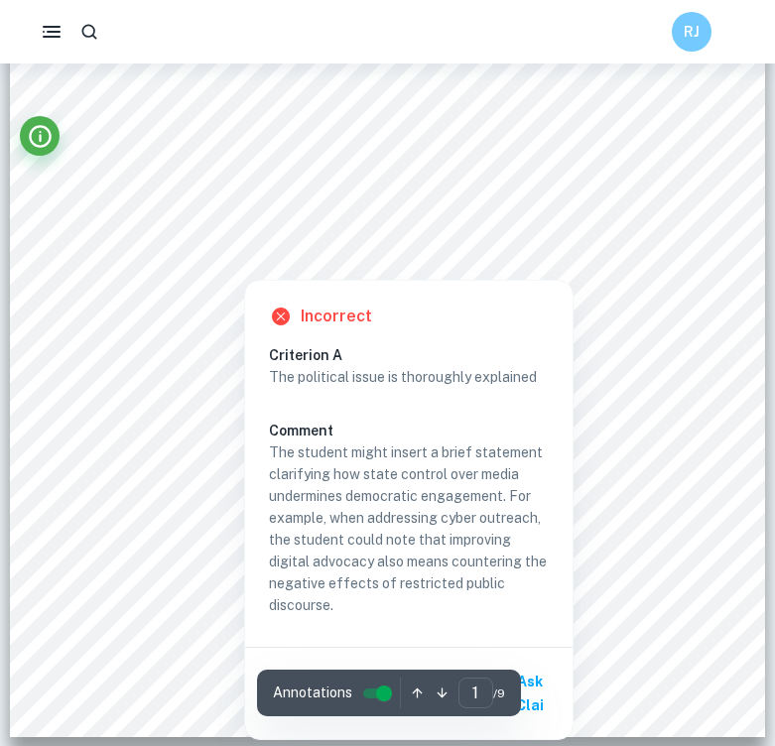
click at [287, 196] on div at bounding box center [388, 194] width 580 height 33
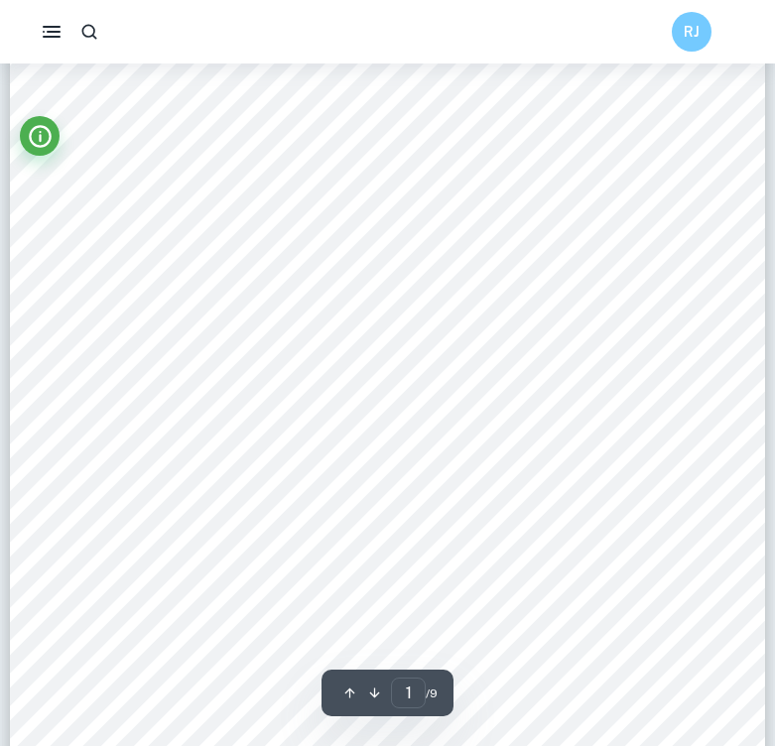
scroll to position [237, 0]
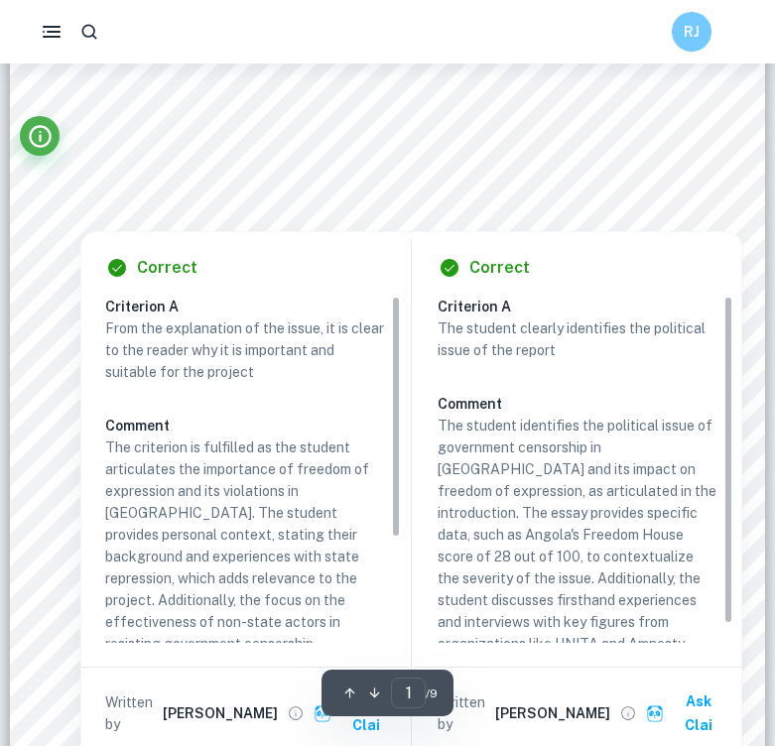
click at [330, 294] on div "Correct Criterion A From the explanation of the issue, it is clear to the reade…" at bounding box center [245, 495] width 328 height 527
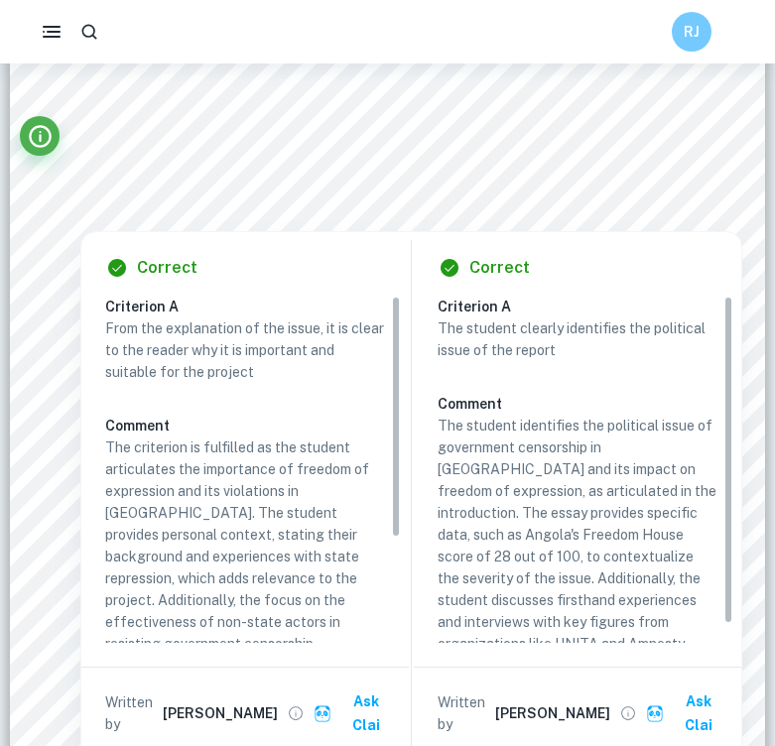
click at [300, 198] on div at bounding box center [386, 195] width 577 height 34
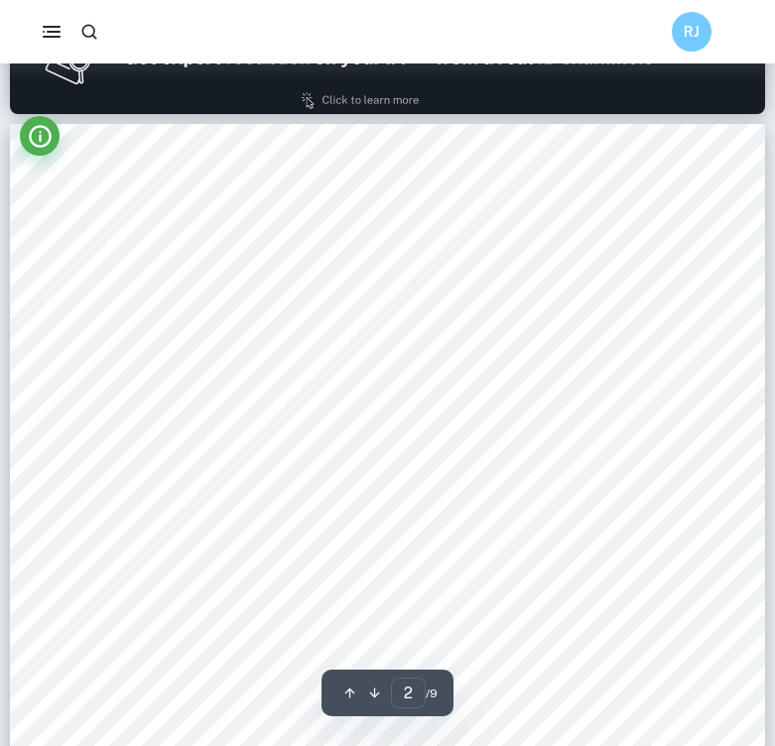
scroll to position [1096, 0]
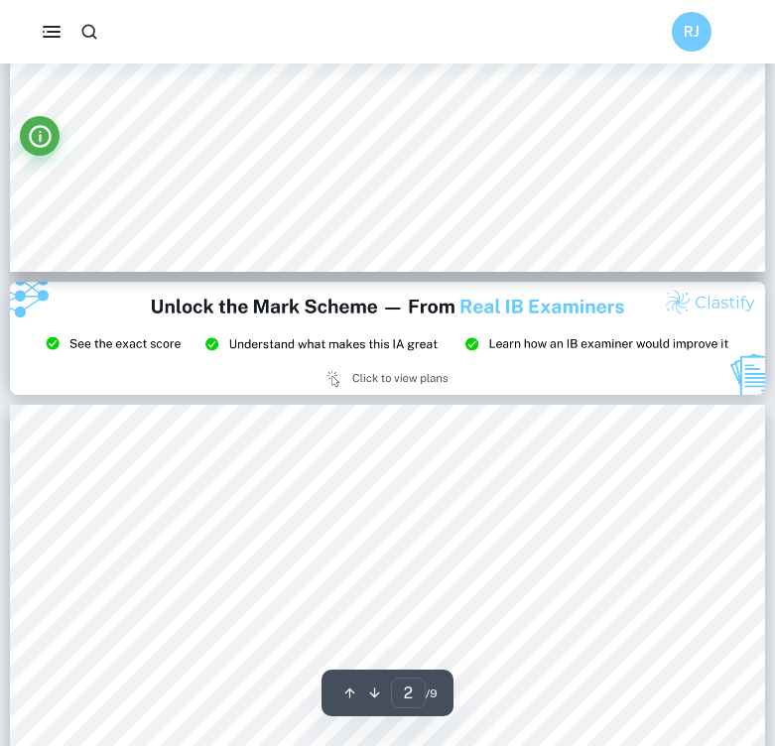
type input "3"
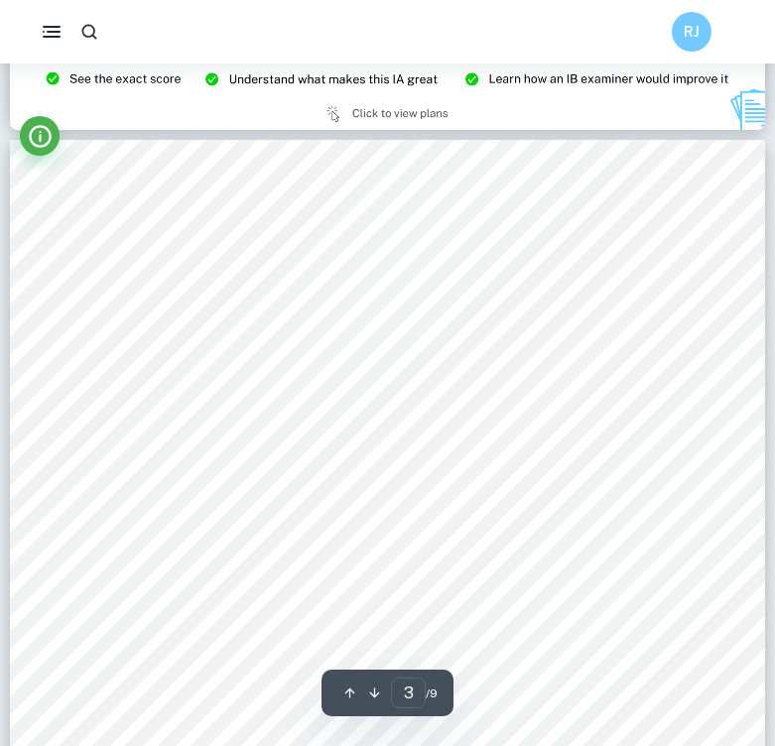
scroll to position [2182, 0]
